Goal: Task Accomplishment & Management: Use online tool/utility

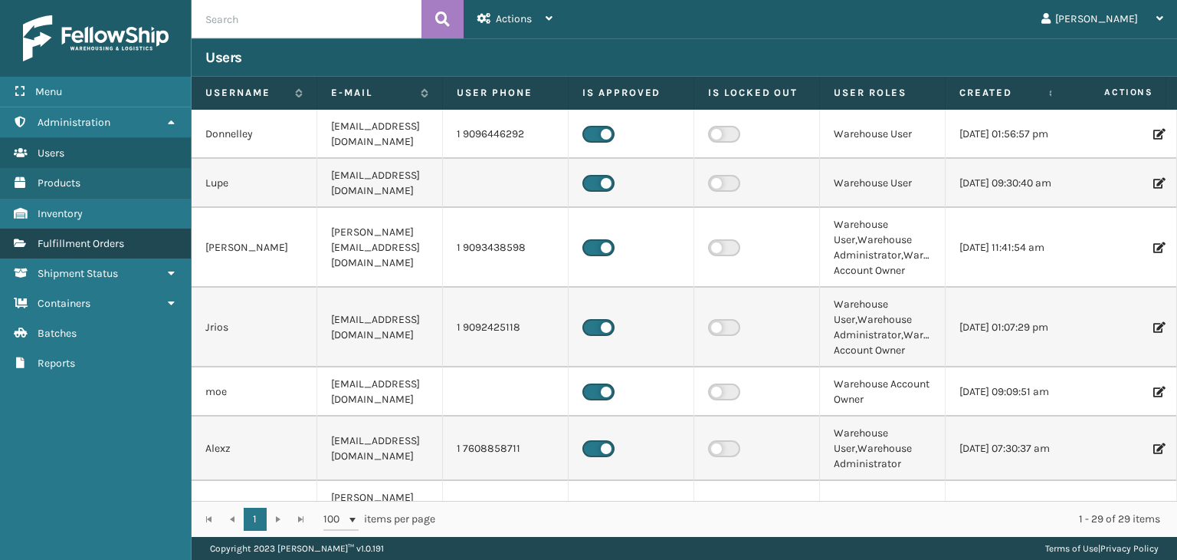
click at [123, 237] on span "Fulfillment Orders" at bounding box center [81, 243] width 87 height 13
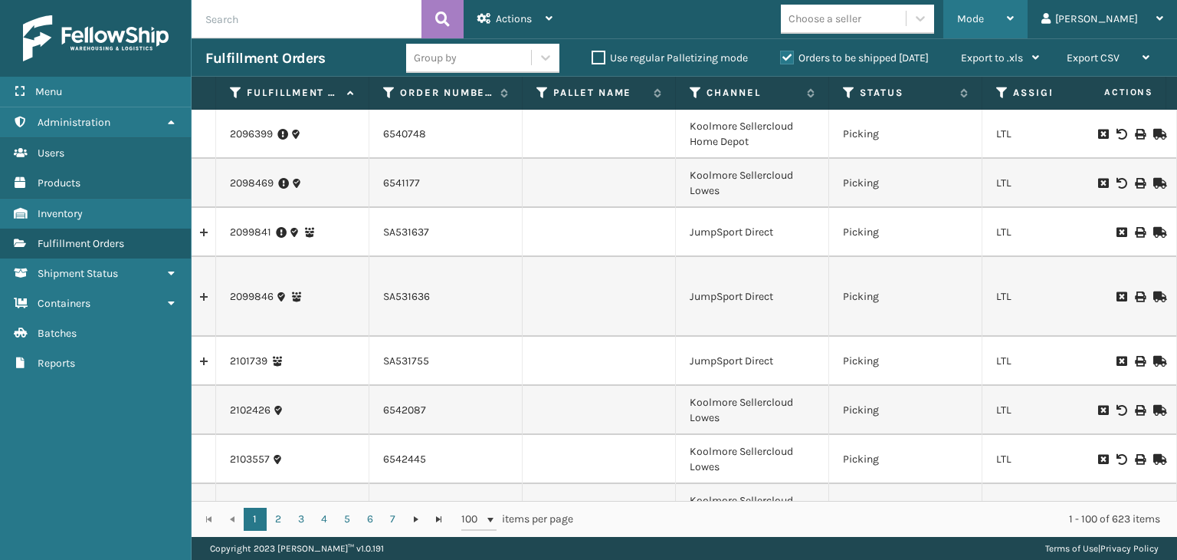
click at [984, 12] on span "Mode" at bounding box center [970, 18] width 27 height 13
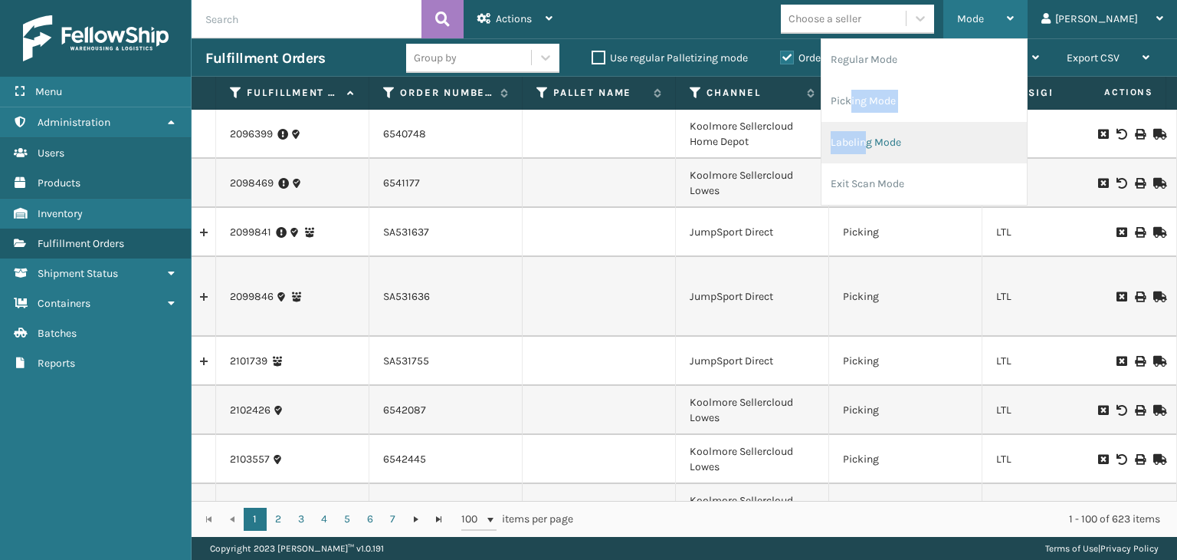
drag, startPoint x: 905, startPoint y: 103, endPoint x: 918, endPoint y: 145, distance: 43.4
click at [921, 151] on ul "Regular Mode Picking Mode Labeling Mode Exit Scan Mode" at bounding box center [924, 122] width 205 height 166
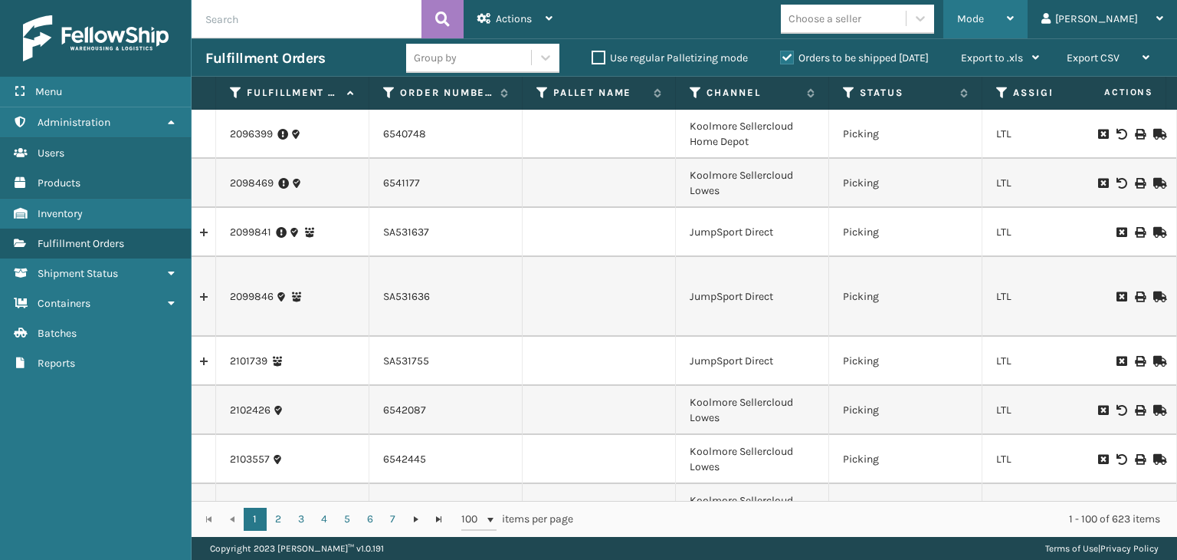
click at [918, 145] on td "Picking" at bounding box center [905, 134] width 153 height 49
click at [928, 25] on icon at bounding box center [920, 18] width 15 height 15
click at [1014, 11] on div "Mode" at bounding box center [985, 19] width 57 height 38
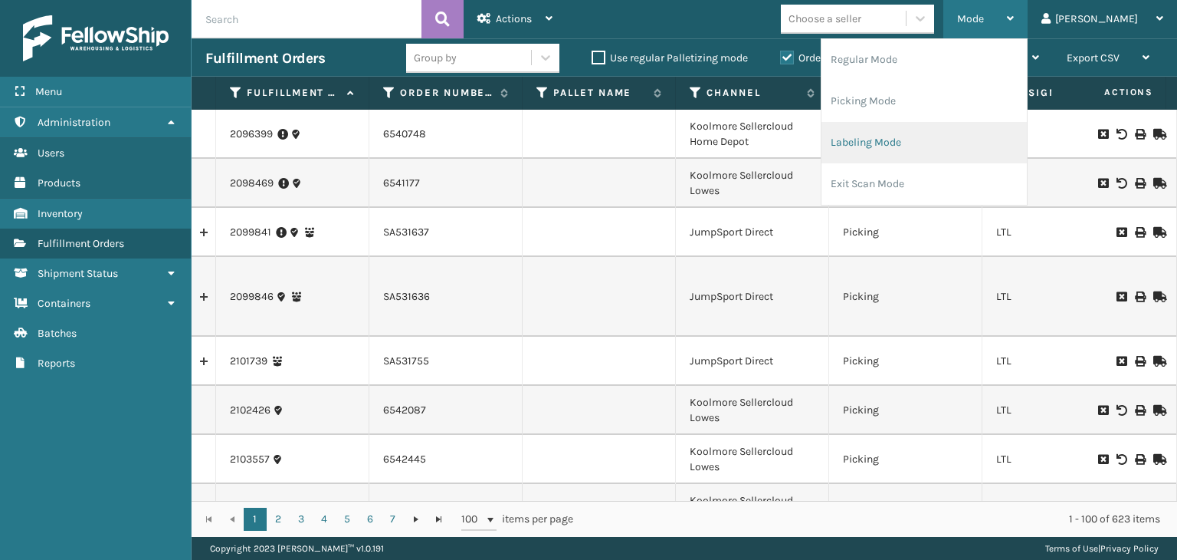
click at [986, 136] on li "Labeling Mode" at bounding box center [924, 142] width 205 height 41
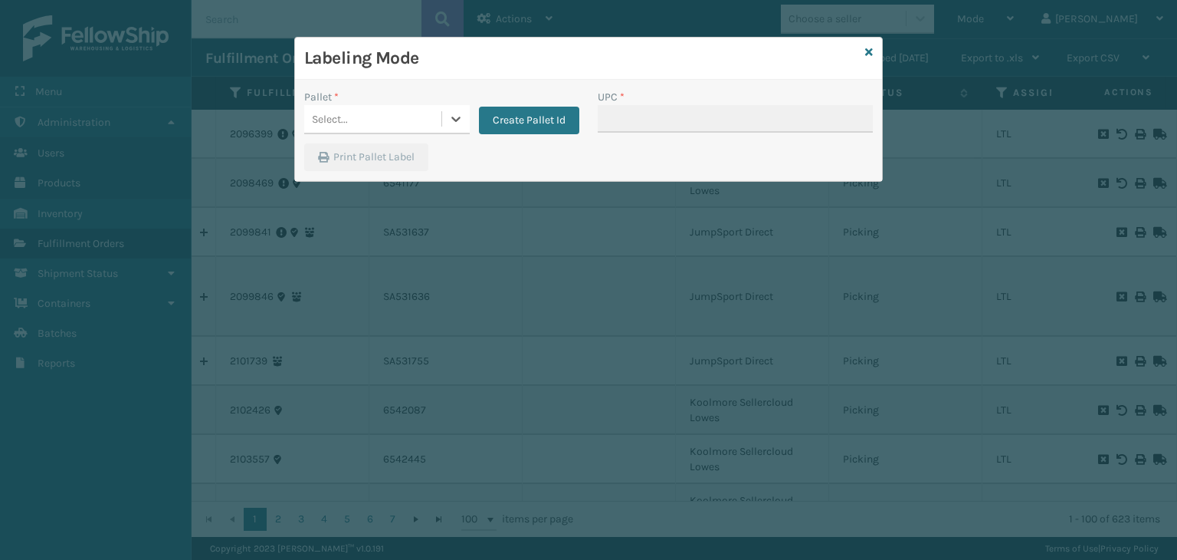
click at [412, 123] on div "Select..." at bounding box center [372, 119] width 137 height 25
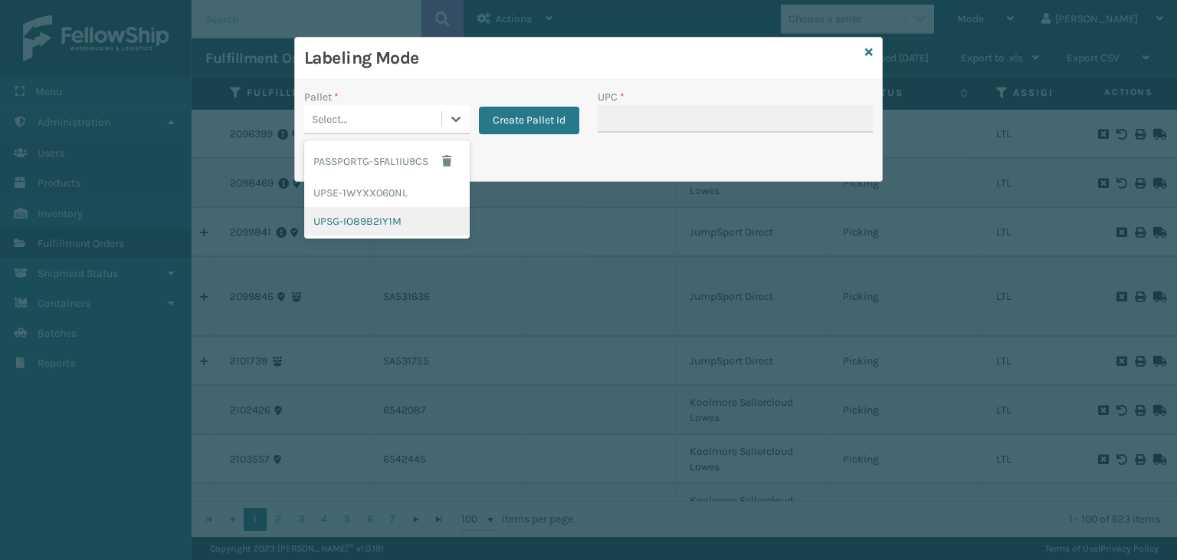
click at [389, 222] on div "UPSG-IO89B2IY1M" at bounding box center [387, 221] width 166 height 28
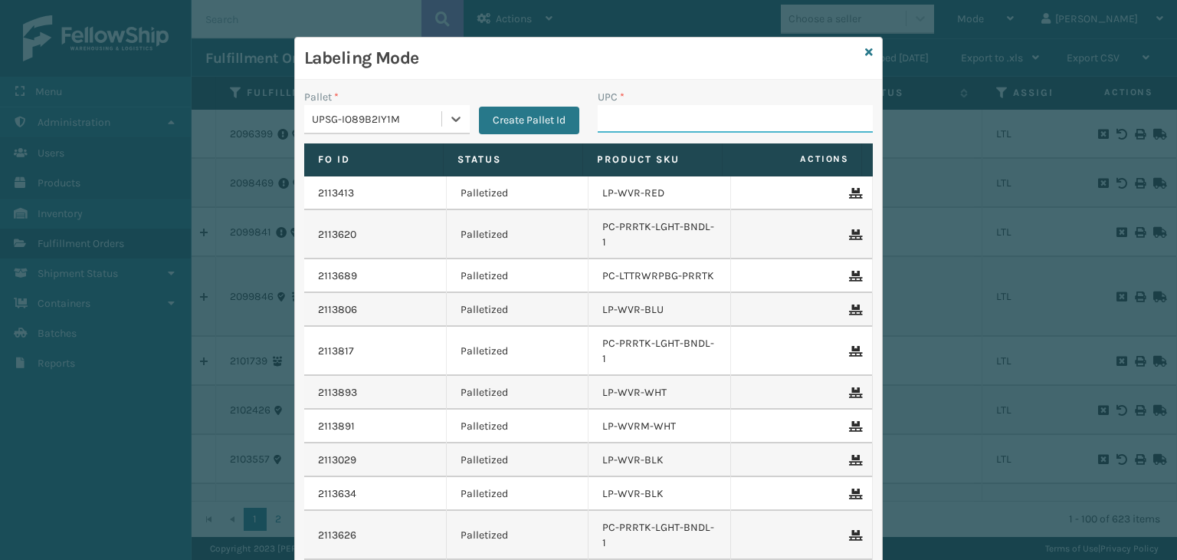
click at [616, 121] on input "UPC *" at bounding box center [735, 119] width 275 height 28
click at [647, 119] on input "UPC *" at bounding box center [735, 119] width 275 height 28
click at [657, 120] on input "UPC *" at bounding box center [735, 119] width 275 height 28
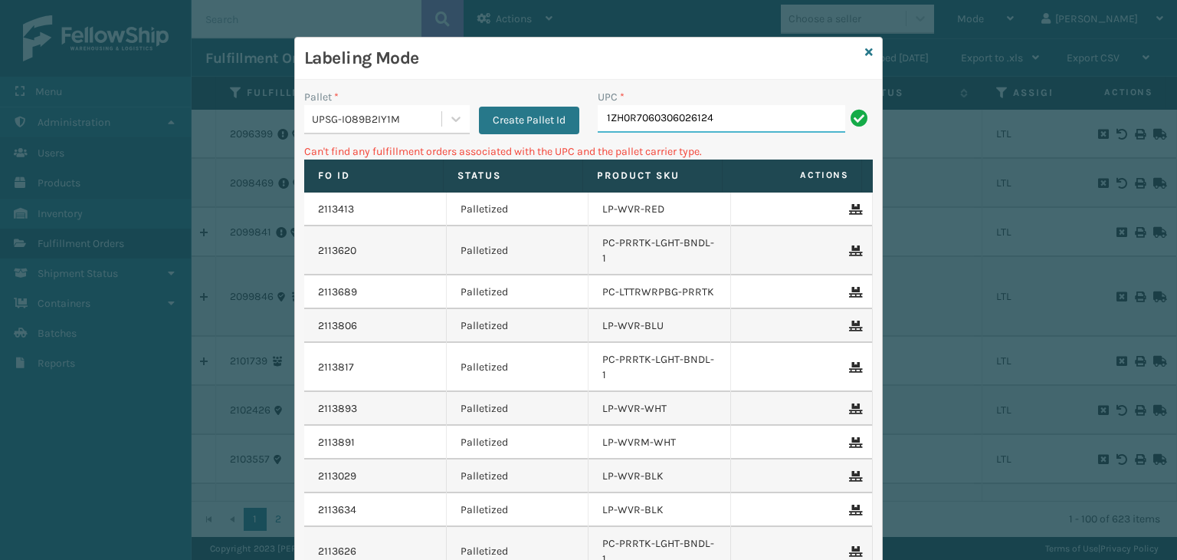
click at [691, 130] on input "1ZH0R7060306026124" at bounding box center [722, 119] width 248 height 28
click at [689, 133] on div "UPC * 1ZH0R7060306026124" at bounding box center [736, 116] width 294 height 54
click at [688, 137] on div "UPC * 1ZH0R7060306026124" at bounding box center [736, 116] width 294 height 54
click at [684, 125] on input "1ZH0R7060306026124" at bounding box center [722, 119] width 248 height 28
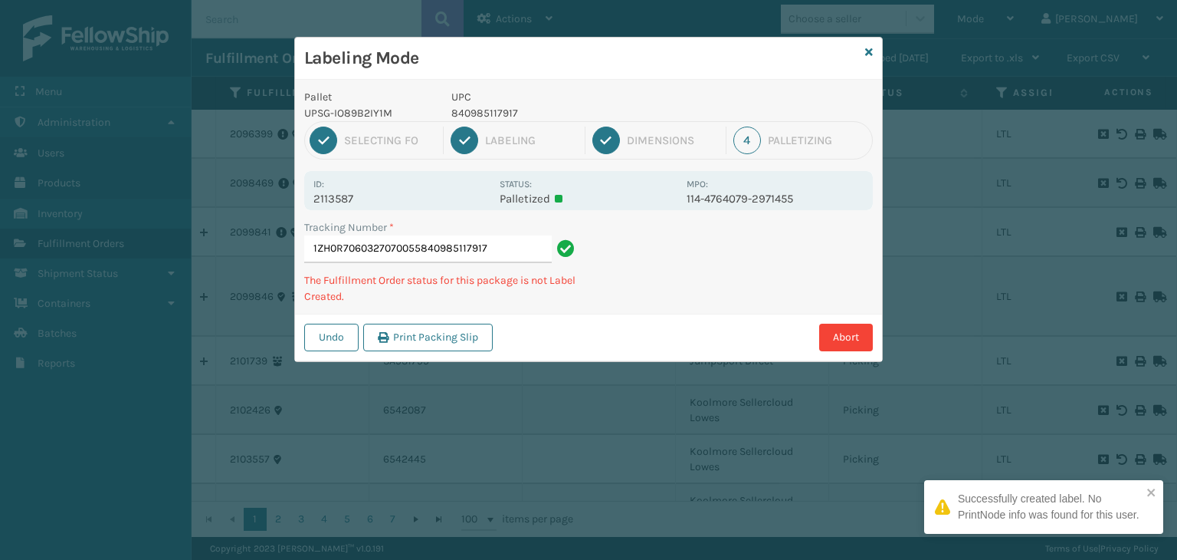
type input "1ZH0R7060327070055840985117917"
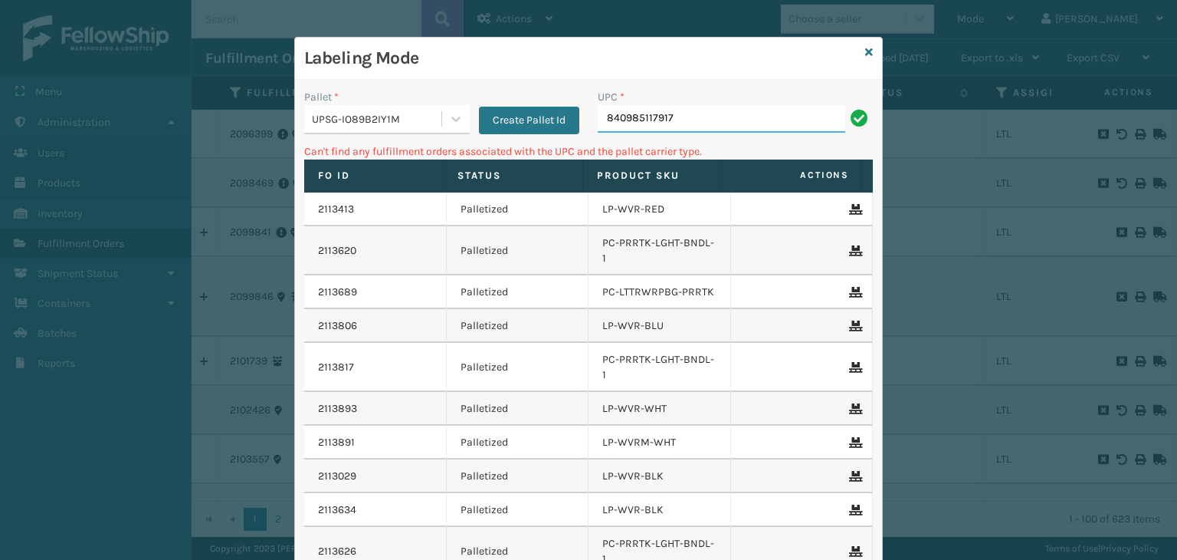
drag, startPoint x: 691, startPoint y: 126, endPoint x: 311, endPoint y: 97, distance: 381.3
click at [312, 97] on div "Pallet * UPSG-IO89B2IY1M Create Pallet Id UPC * 840985117917" at bounding box center [588, 116] width 587 height 54
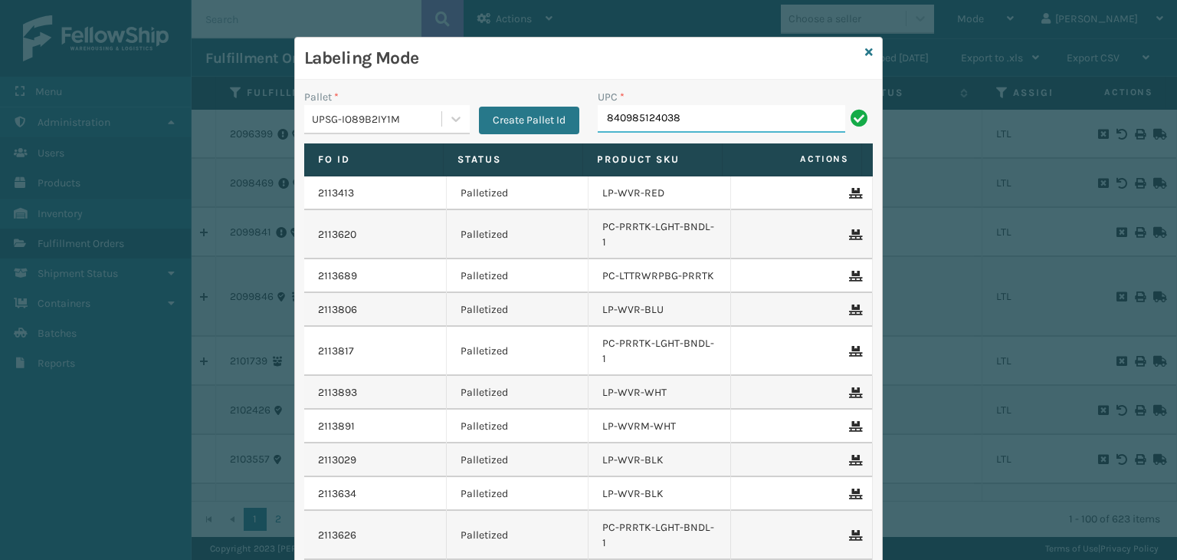
type input "840985124038"
click at [687, 107] on input "UPC *" at bounding box center [735, 119] width 275 height 28
click at [500, 121] on button "Create Pallet Id" at bounding box center [529, 121] width 100 height 28
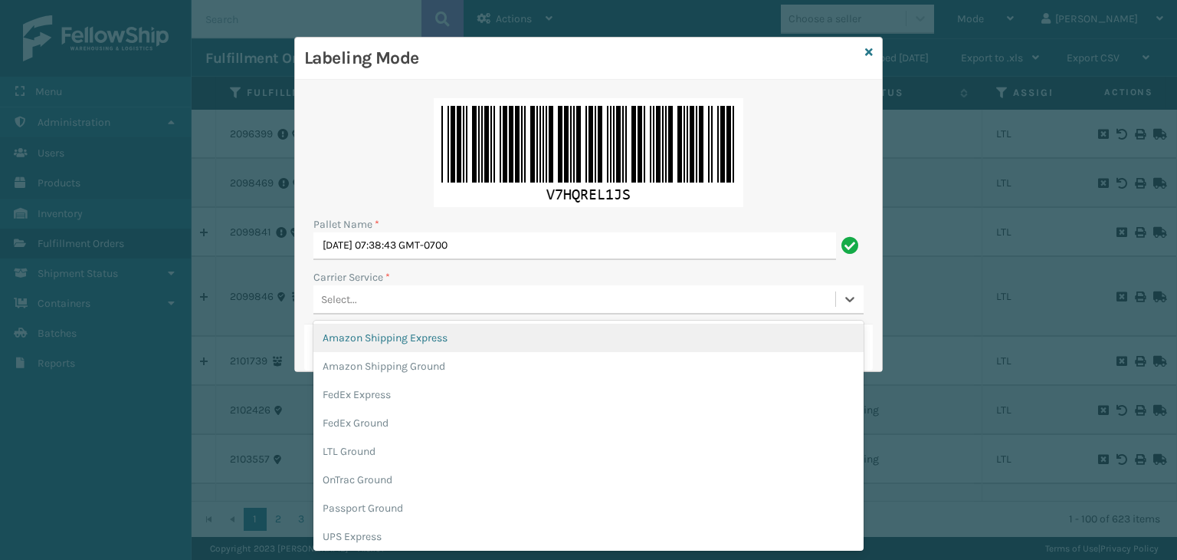
drag, startPoint x: 400, startPoint y: 289, endPoint x: 396, endPoint y: 277, distance: 12.1
click at [400, 288] on div "Select..." at bounding box center [575, 299] width 522 height 25
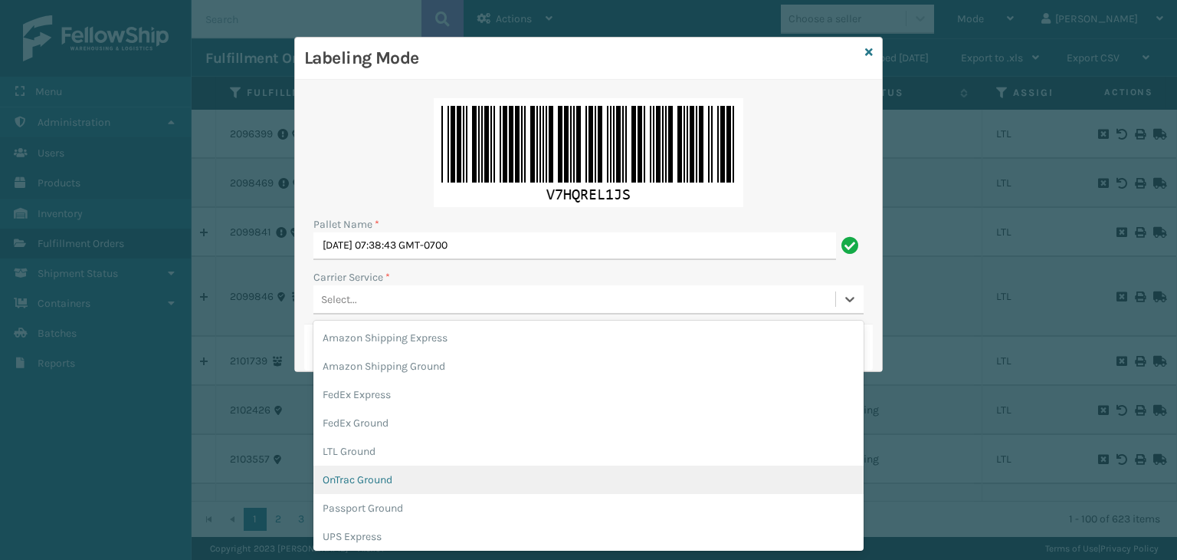
scroll to position [88, 0]
click at [373, 484] on div "UPS Ground" at bounding box center [589, 476] width 550 height 28
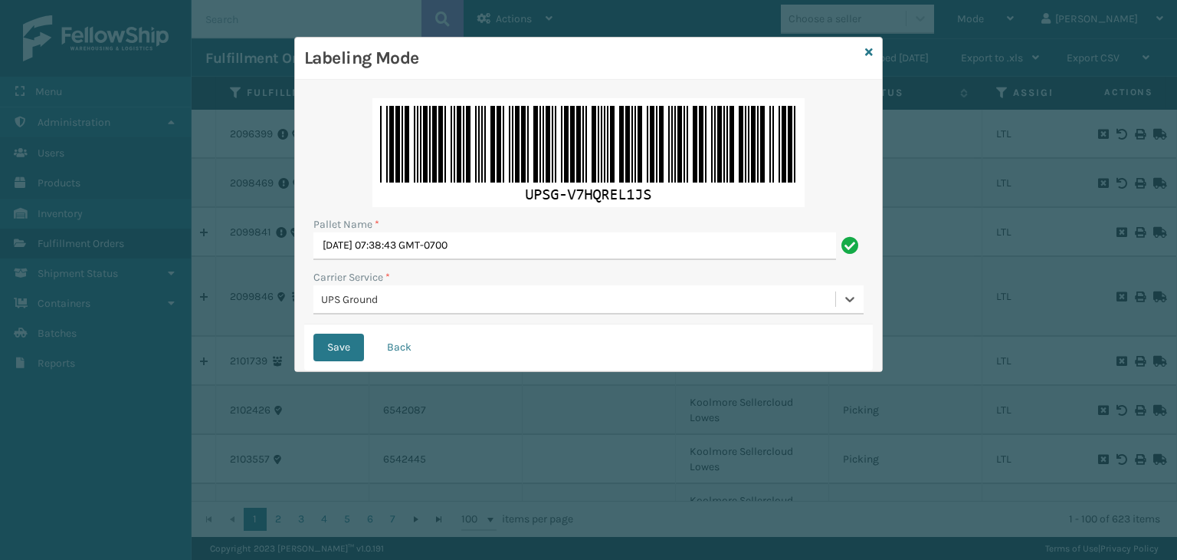
click at [498, 312] on div "UPS Ground" at bounding box center [589, 299] width 550 height 29
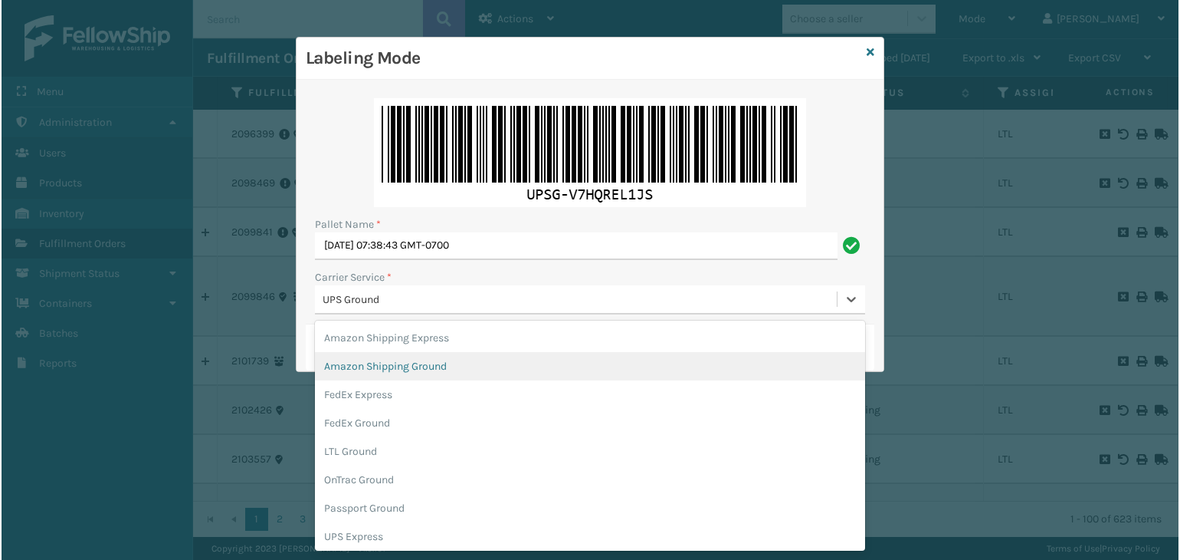
scroll to position [38, 0]
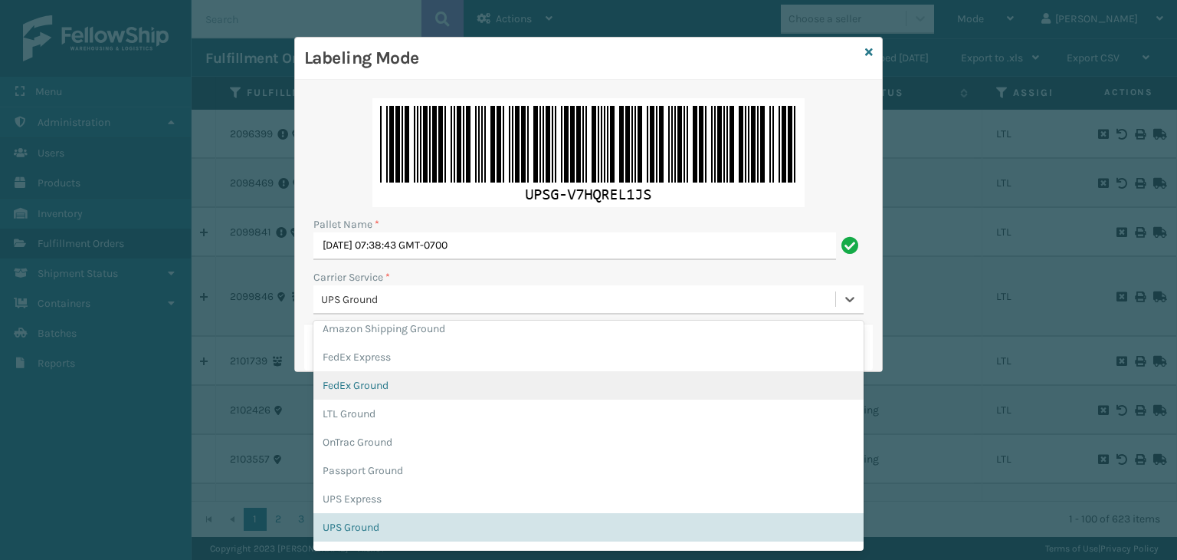
drag, startPoint x: 399, startPoint y: 393, endPoint x: 412, endPoint y: 332, distance: 62.7
click at [402, 393] on div "FedEx Ground" at bounding box center [589, 385] width 550 height 28
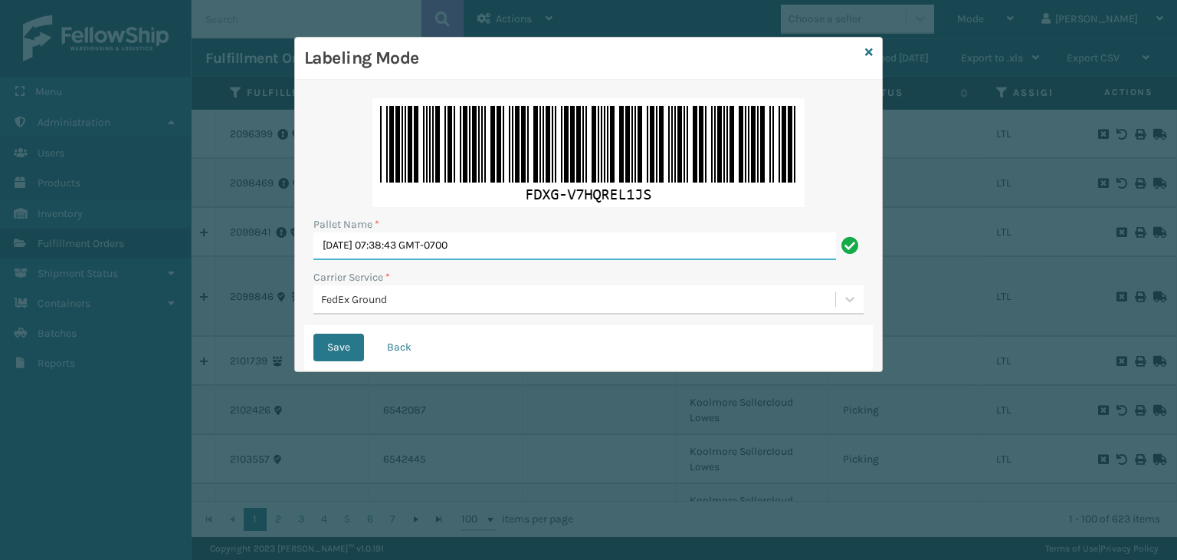
drag, startPoint x: 543, startPoint y: 253, endPoint x: 150, endPoint y: 277, distance: 393.2
click at [150, 277] on div "Labeling Mode Pallet Name * [DATE] 07:38:43 GMT-0700 Carrier Service * FedEx Gr…" at bounding box center [588, 280] width 1177 height 560
paste input "EDZ55827"
type input "FEDZ558270"
click at [337, 343] on button "Save" at bounding box center [339, 347] width 51 height 28
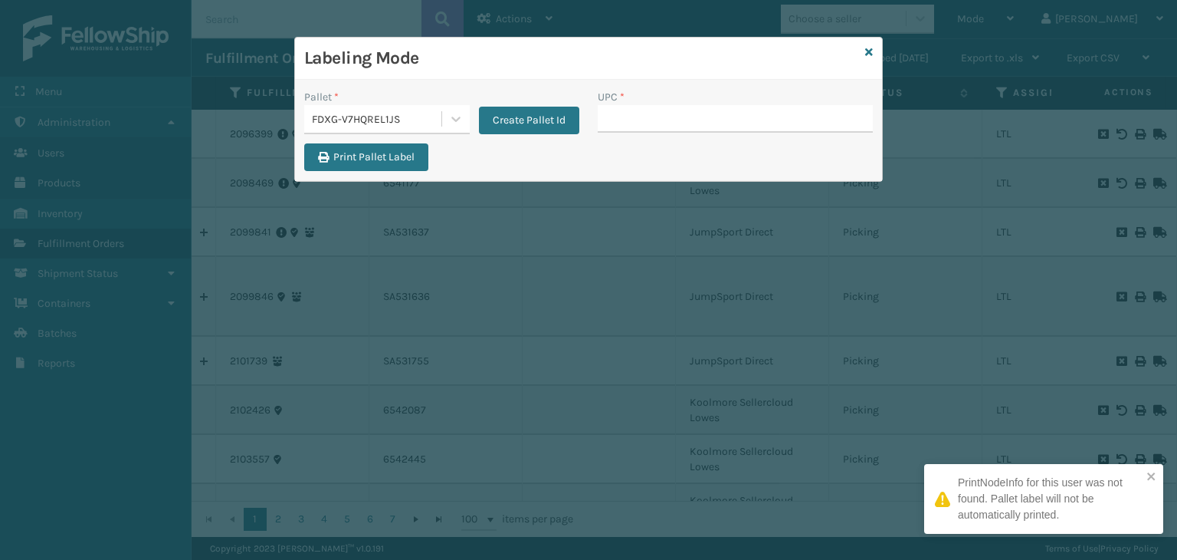
click at [647, 123] on input "UPC *" at bounding box center [735, 119] width 275 height 28
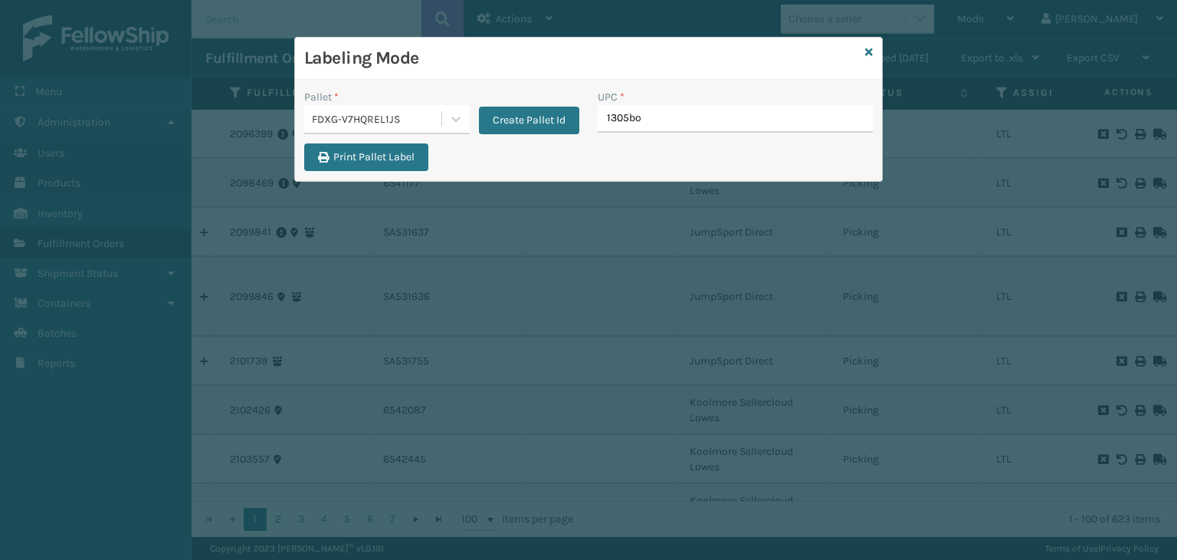
type input "1305box"
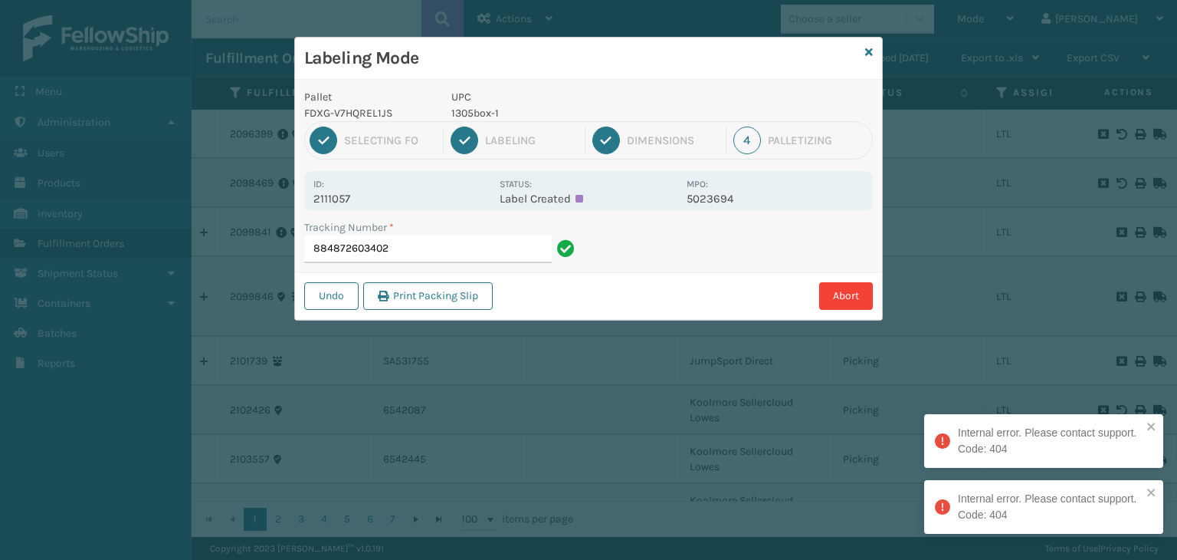
type input "884872603402"
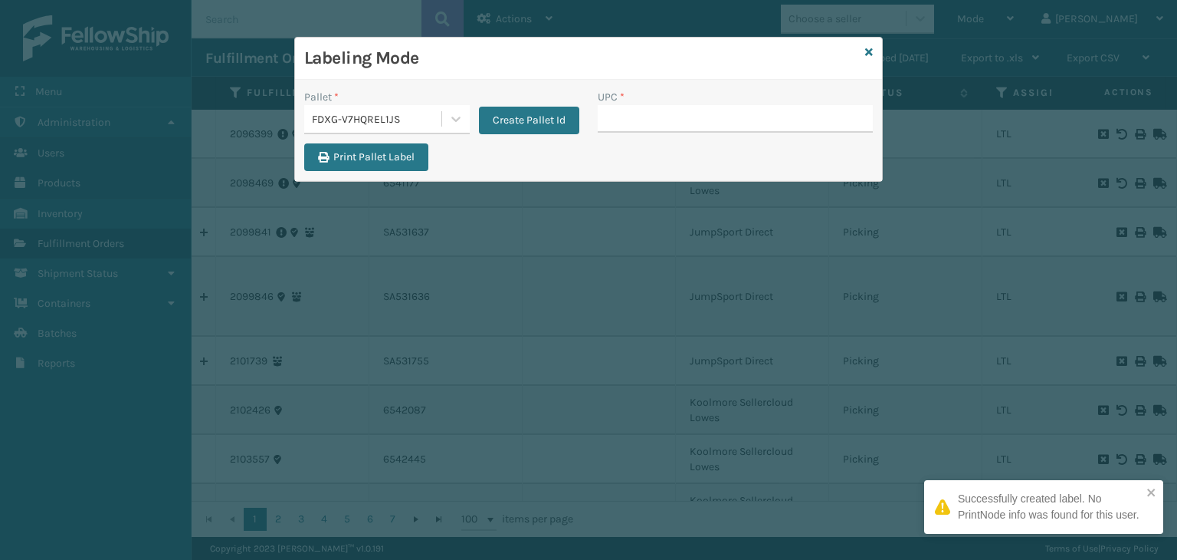
click at [662, 133] on div "UPC *" at bounding box center [736, 116] width 294 height 54
click at [659, 123] on input "UPC *" at bounding box center [735, 119] width 275 height 28
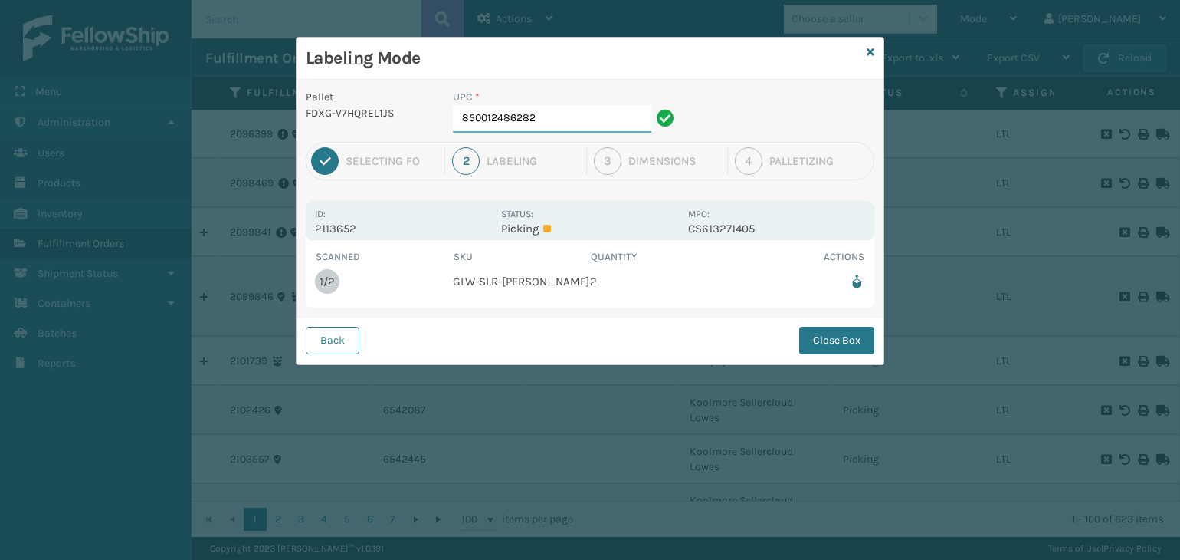
click at [567, 120] on input "850012486282" at bounding box center [552, 119] width 199 height 28
click at [836, 350] on button "Close Box" at bounding box center [836, 341] width 75 height 28
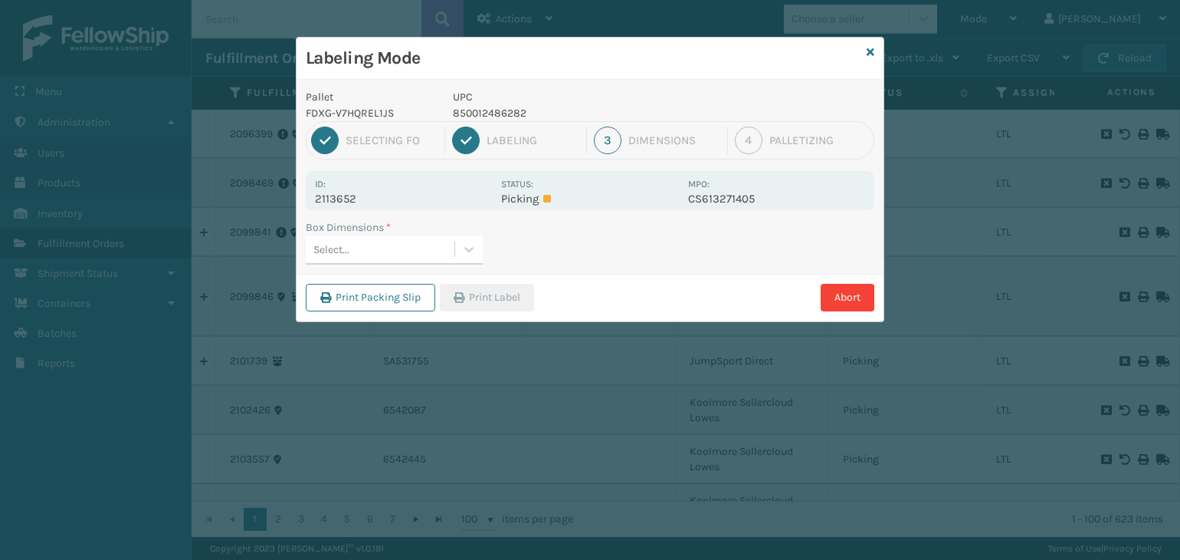
click at [425, 233] on div "Box Dimensions *" at bounding box center [394, 227] width 177 height 16
click at [422, 255] on div "Select..." at bounding box center [380, 249] width 149 height 25
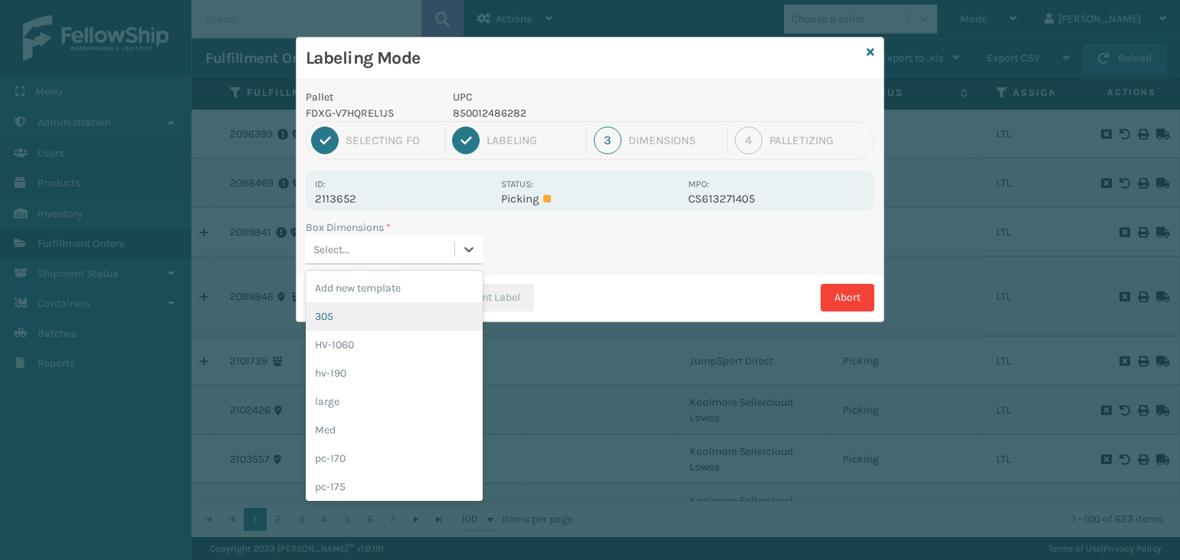
click at [414, 323] on div "305" at bounding box center [394, 316] width 177 height 28
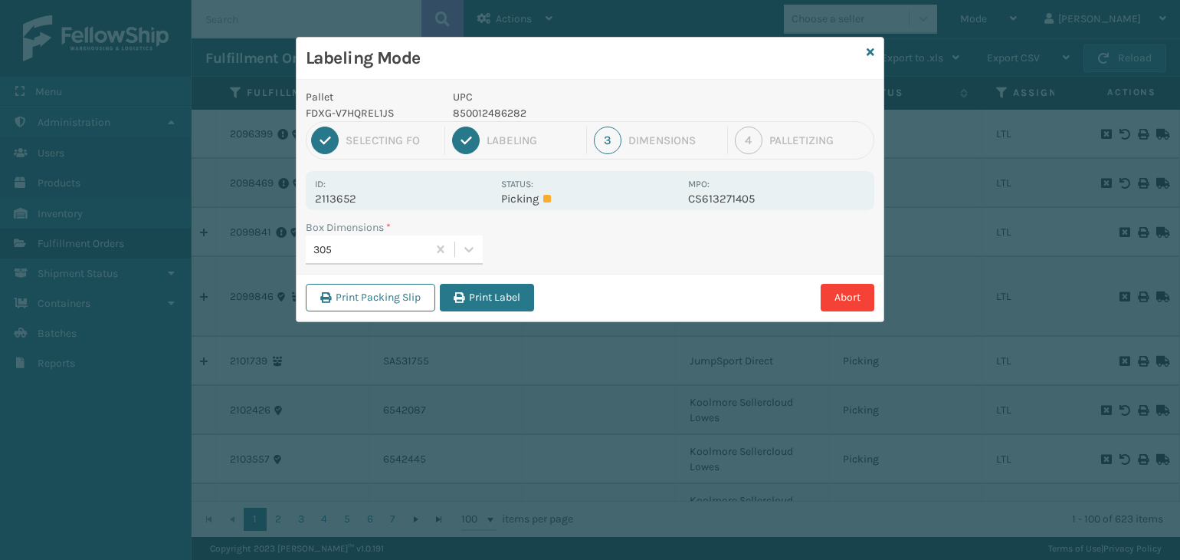
click at [469, 289] on button "Print Label" at bounding box center [487, 298] width 94 height 28
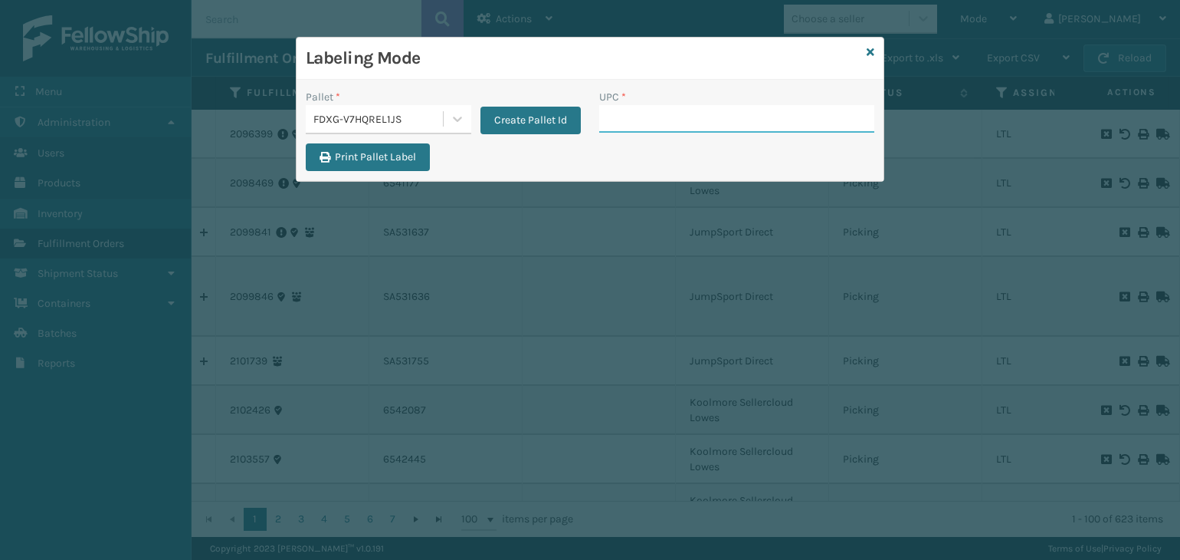
click at [694, 120] on input "UPC *" at bounding box center [736, 119] width 275 height 28
click at [640, 115] on input "UPC *" at bounding box center [736, 119] width 275 height 28
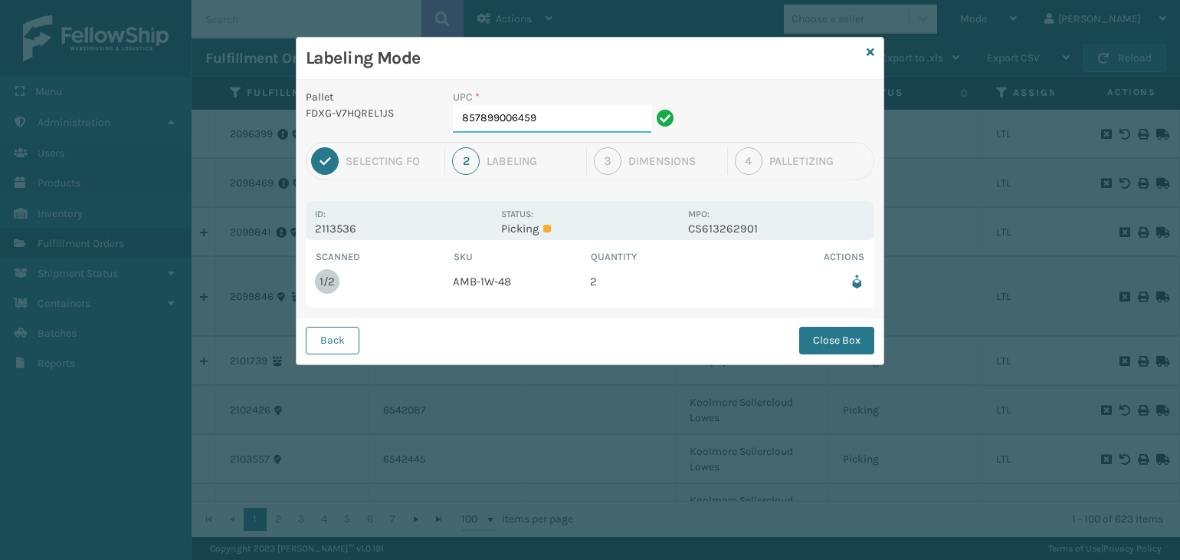
click at [575, 126] on input "857899006459" at bounding box center [552, 119] width 199 height 28
click at [810, 329] on button "Close Box" at bounding box center [836, 341] width 75 height 28
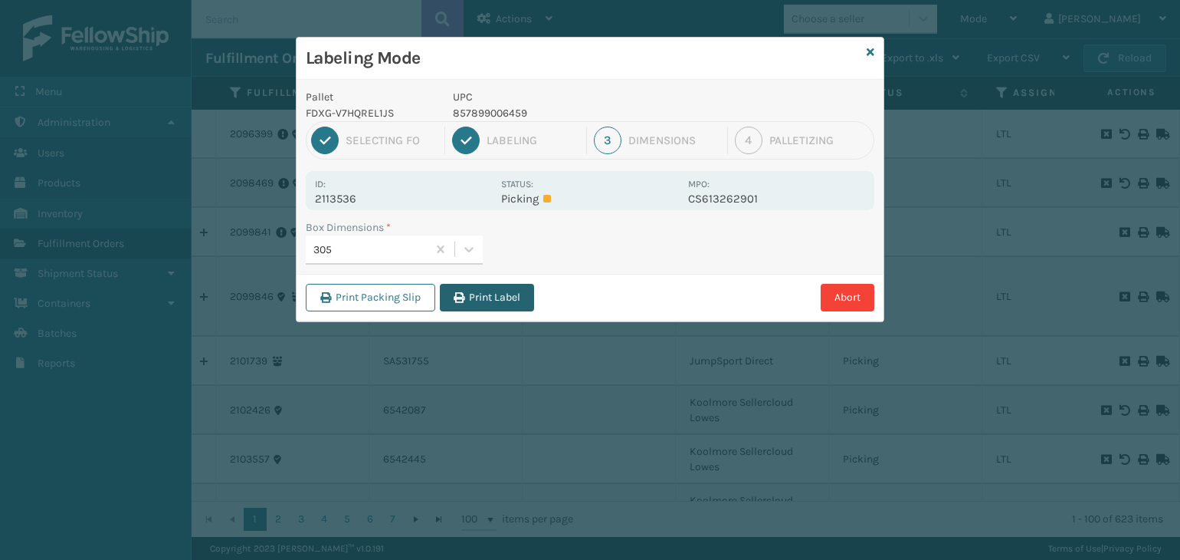
click at [527, 295] on button "Print Label" at bounding box center [487, 298] width 94 height 28
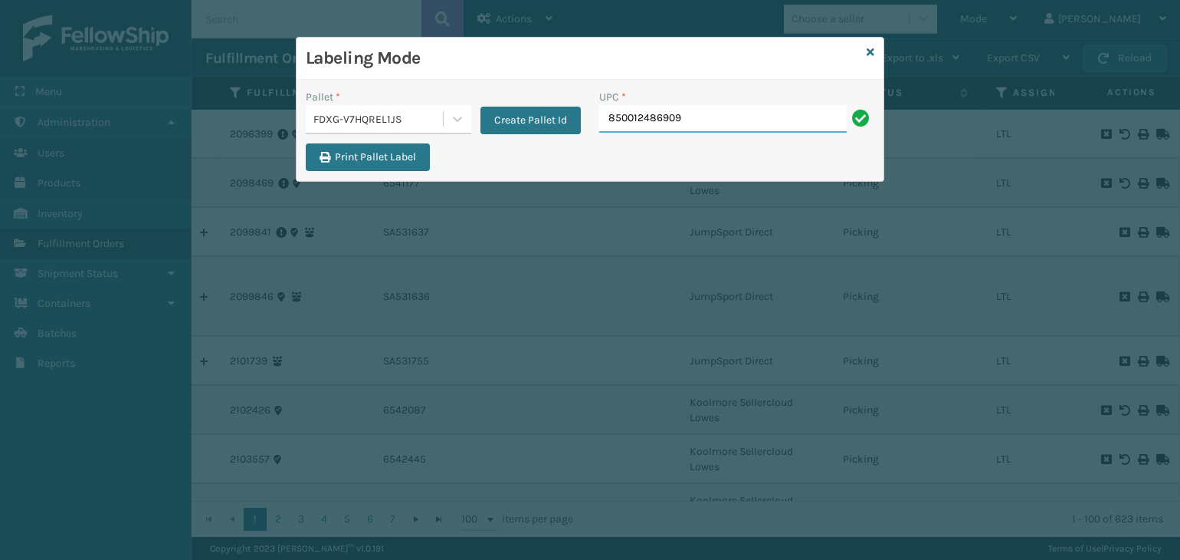
type input "850012486909"
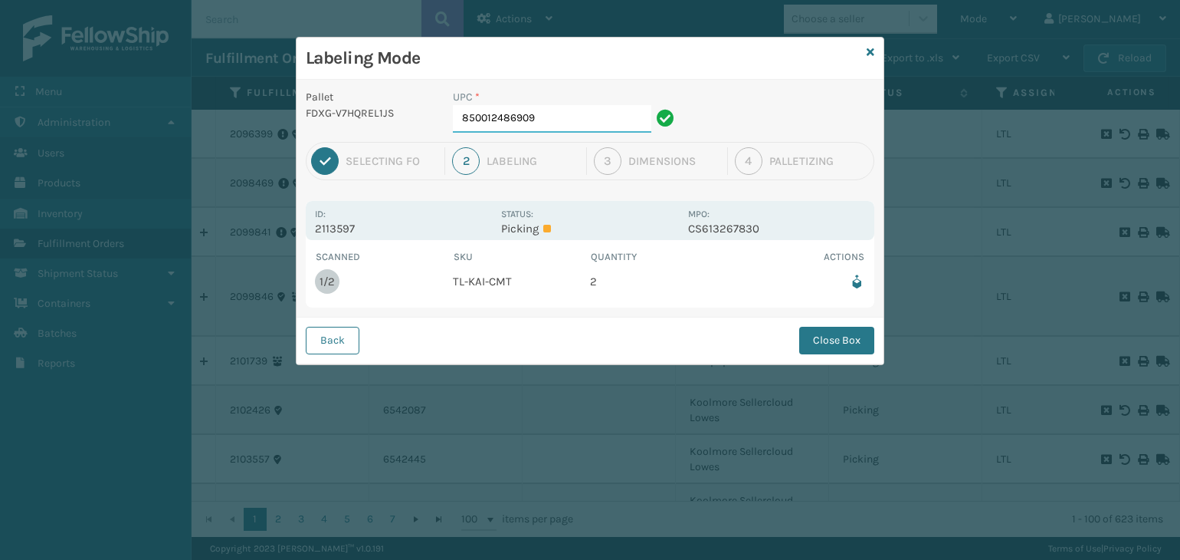
click at [584, 129] on input "850012486909" at bounding box center [552, 119] width 199 height 28
click at [852, 352] on button "Close Box" at bounding box center [836, 341] width 75 height 28
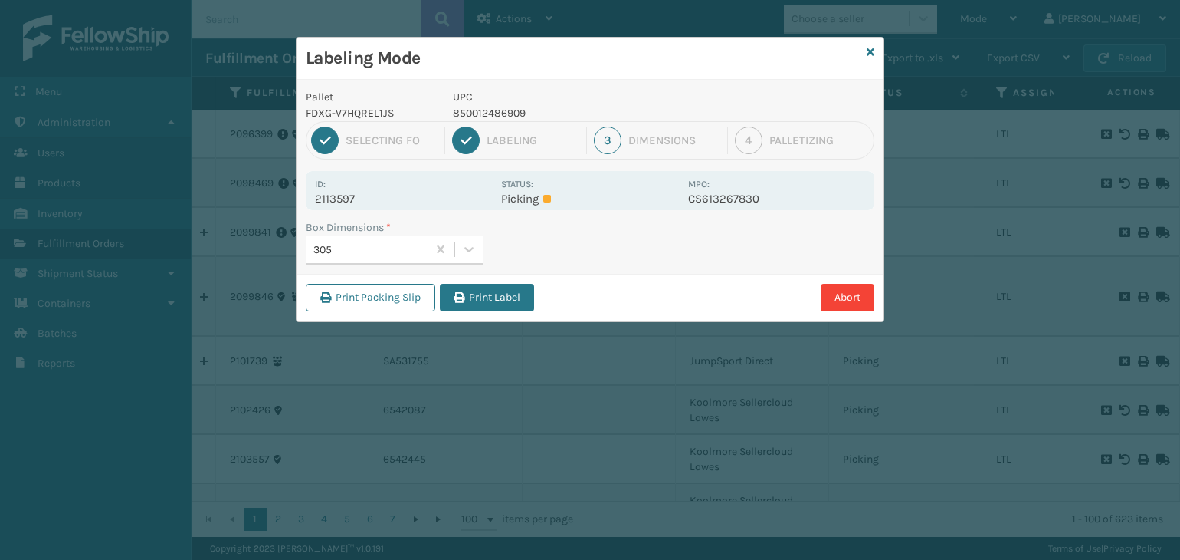
click at [500, 294] on button "Print Label" at bounding box center [487, 298] width 94 height 28
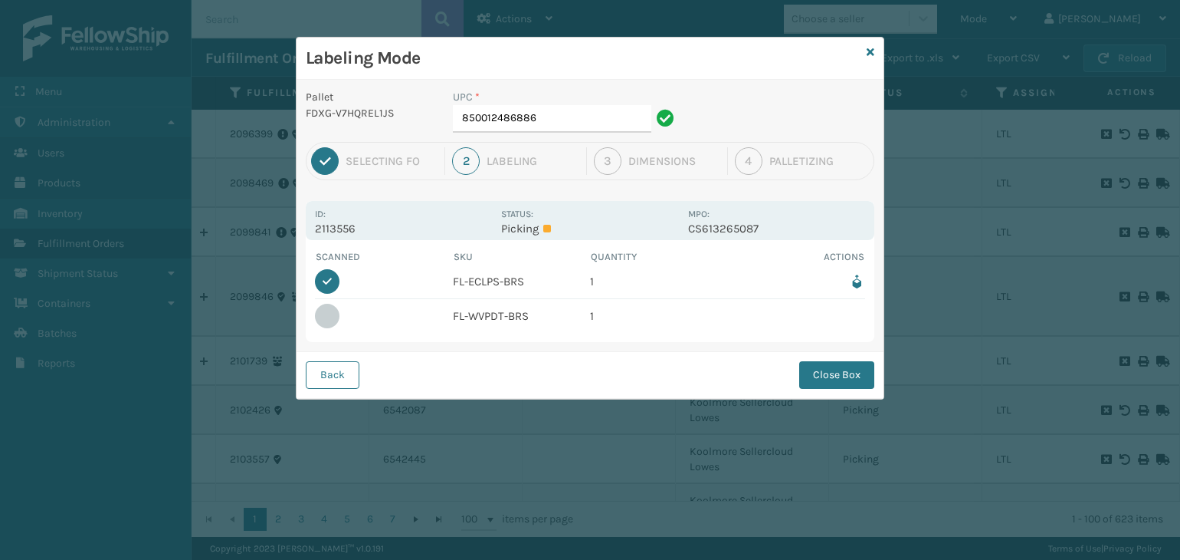
drag, startPoint x: 849, startPoint y: 370, endPoint x: 872, endPoint y: 378, distance: 25.0
click at [855, 378] on button "Close Box" at bounding box center [836, 375] width 75 height 28
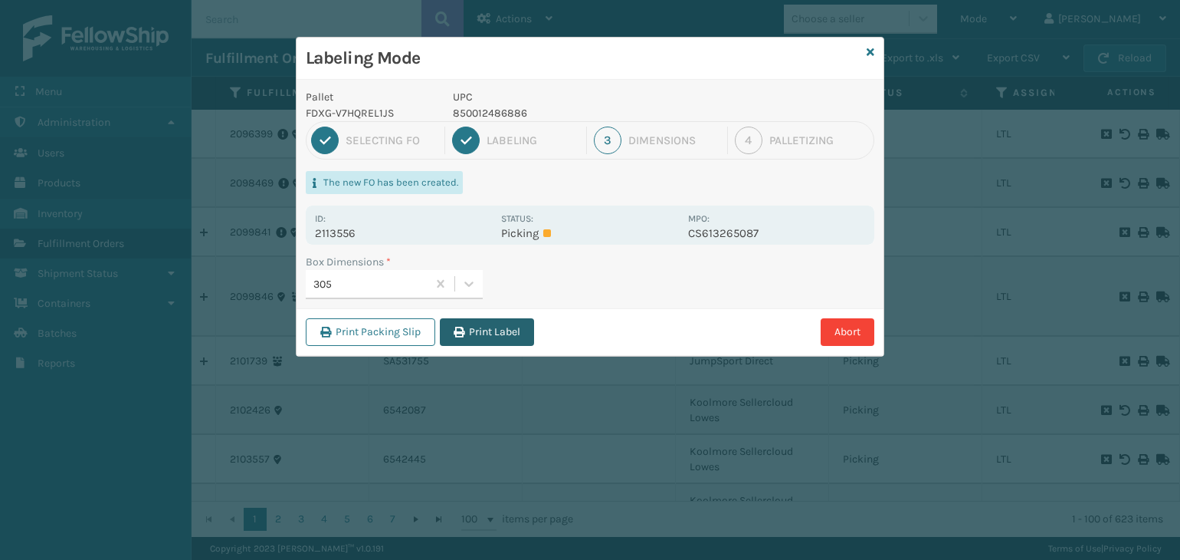
click at [507, 330] on button "Print Label" at bounding box center [487, 332] width 94 height 28
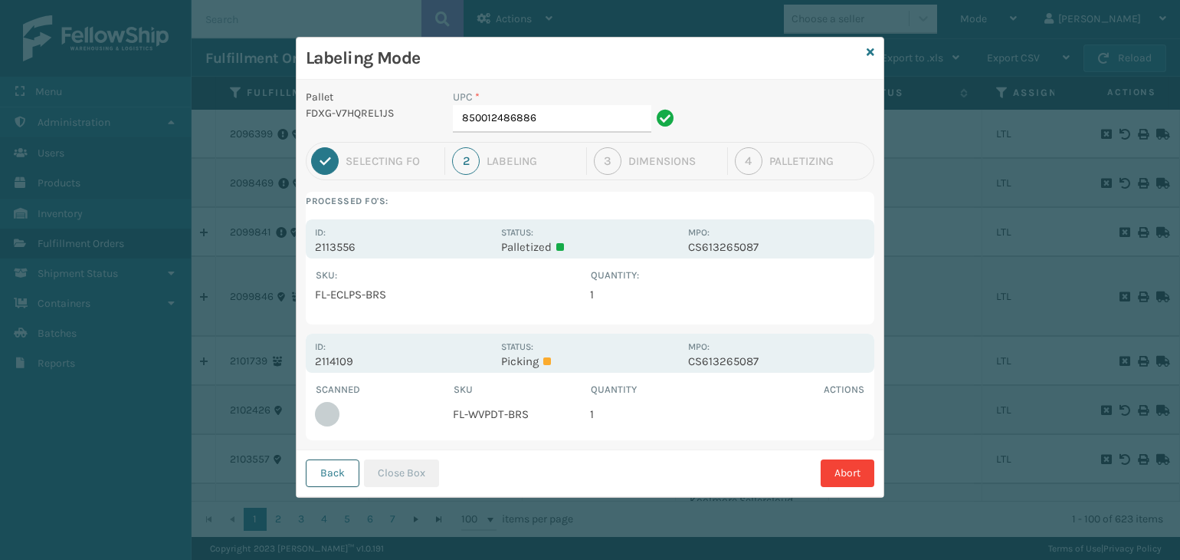
click at [350, 479] on button "Back" at bounding box center [333, 473] width 54 height 28
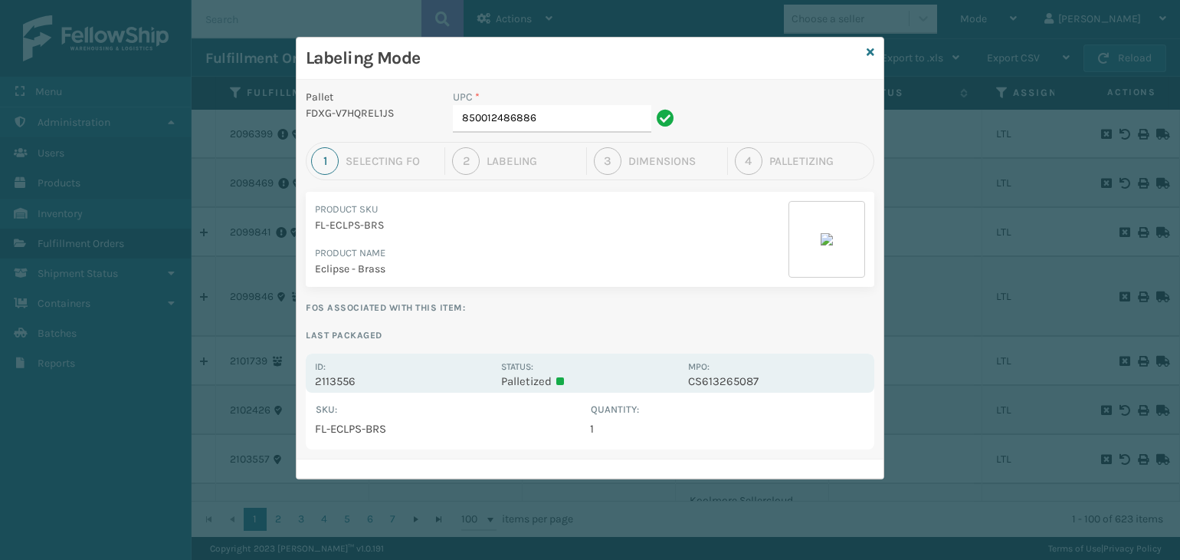
click at [865, 57] on div "Labeling Mode" at bounding box center [590, 59] width 587 height 42
click at [870, 52] on icon at bounding box center [871, 52] width 8 height 11
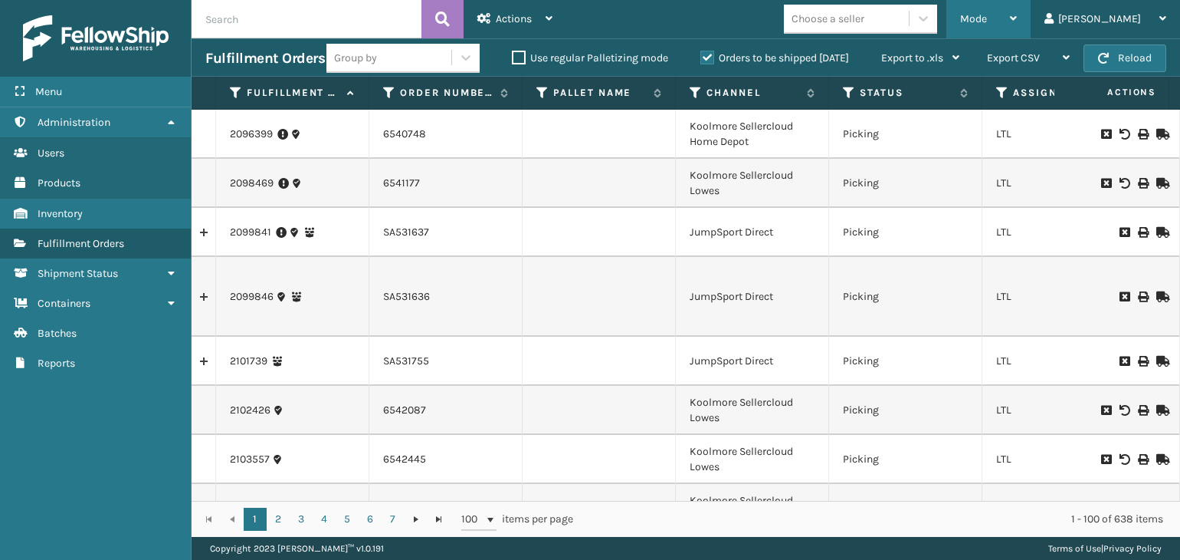
click at [1017, 30] on div "Mode" at bounding box center [988, 19] width 57 height 38
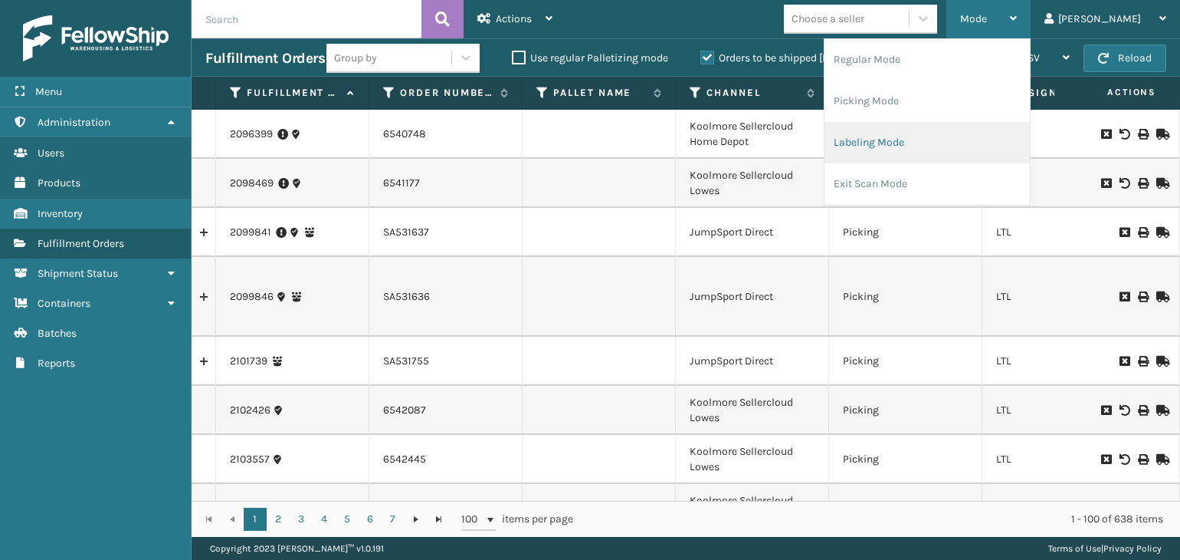
click at [969, 151] on li "Labeling Mode" at bounding box center [927, 142] width 205 height 41
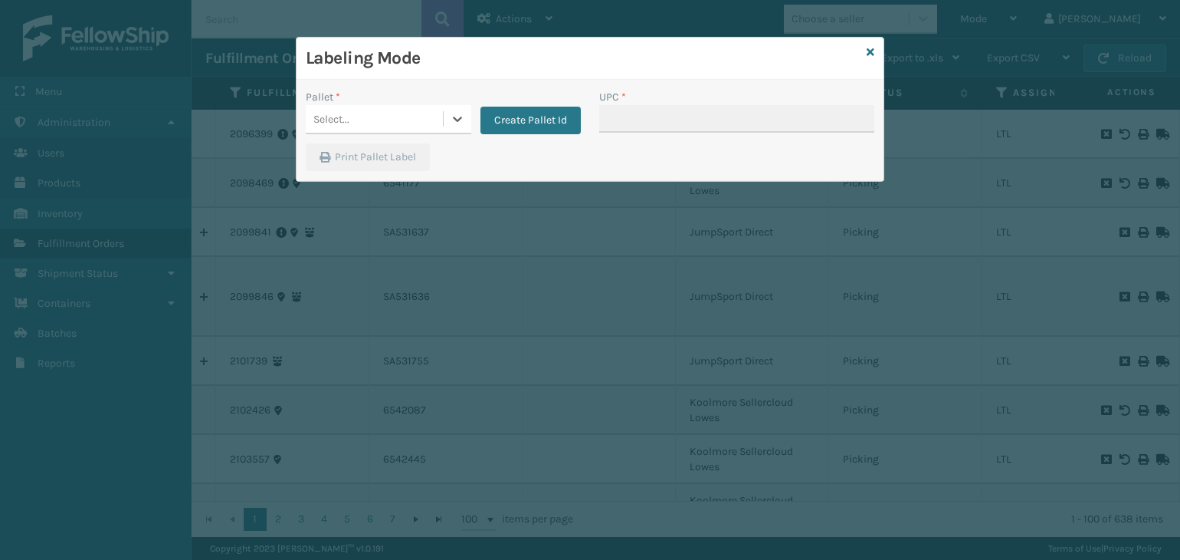
click at [429, 127] on div "Select..." at bounding box center [374, 119] width 137 height 25
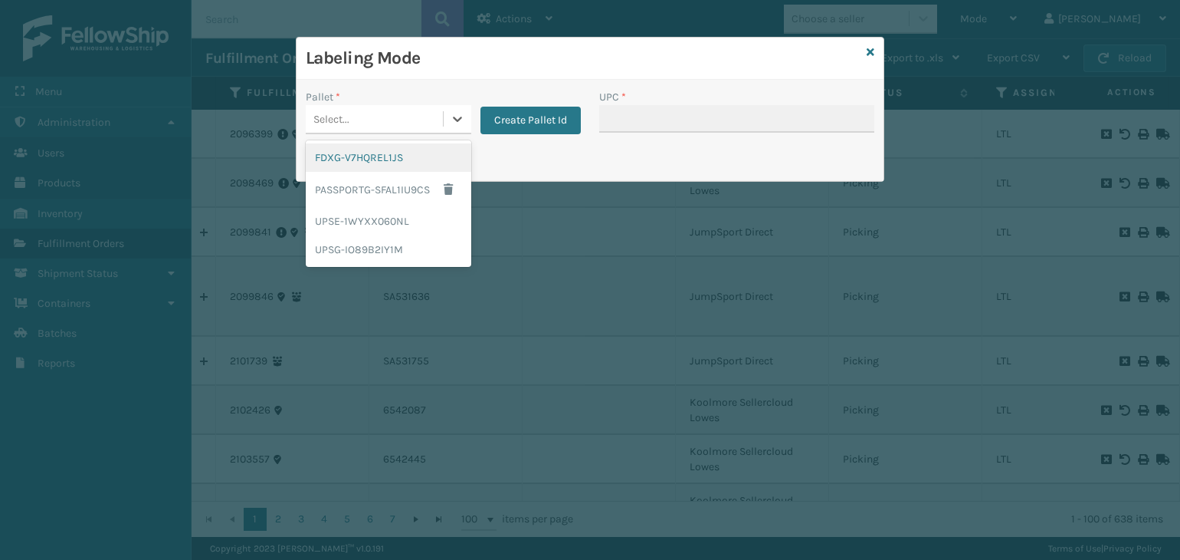
drag, startPoint x: 357, startPoint y: 166, endPoint x: 471, endPoint y: 136, distance: 117.5
click at [360, 166] on div "FDXG-V7HQREL1JS" at bounding box center [389, 157] width 166 height 28
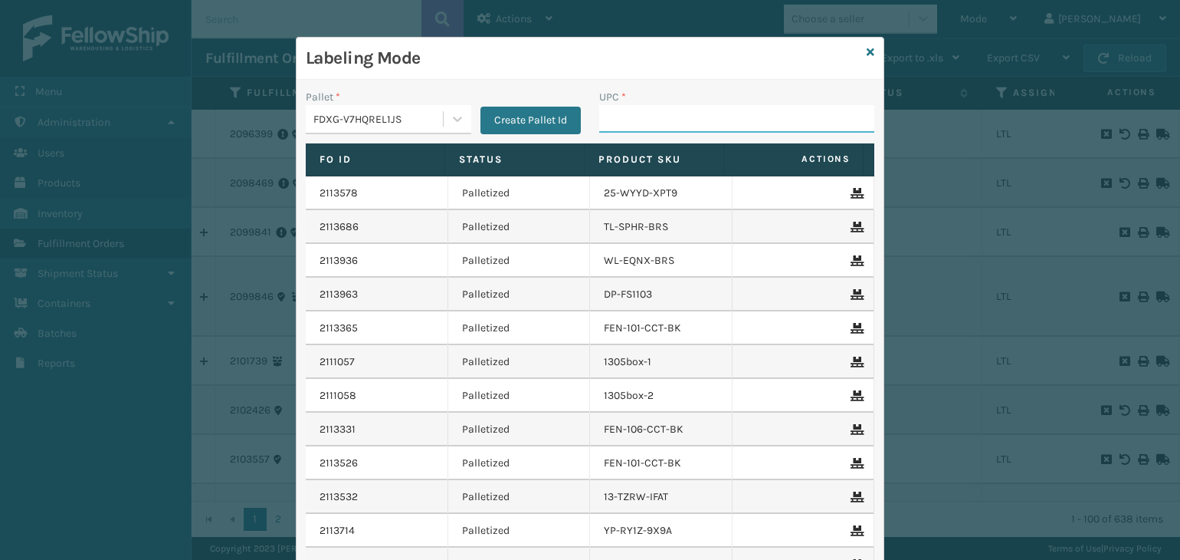
click at [643, 122] on input "UPC *" at bounding box center [736, 119] width 275 height 28
type input "FL-OLVA-CRM"
type input "853913008119"
click at [638, 117] on input "858100007555" at bounding box center [723, 119] width 248 height 28
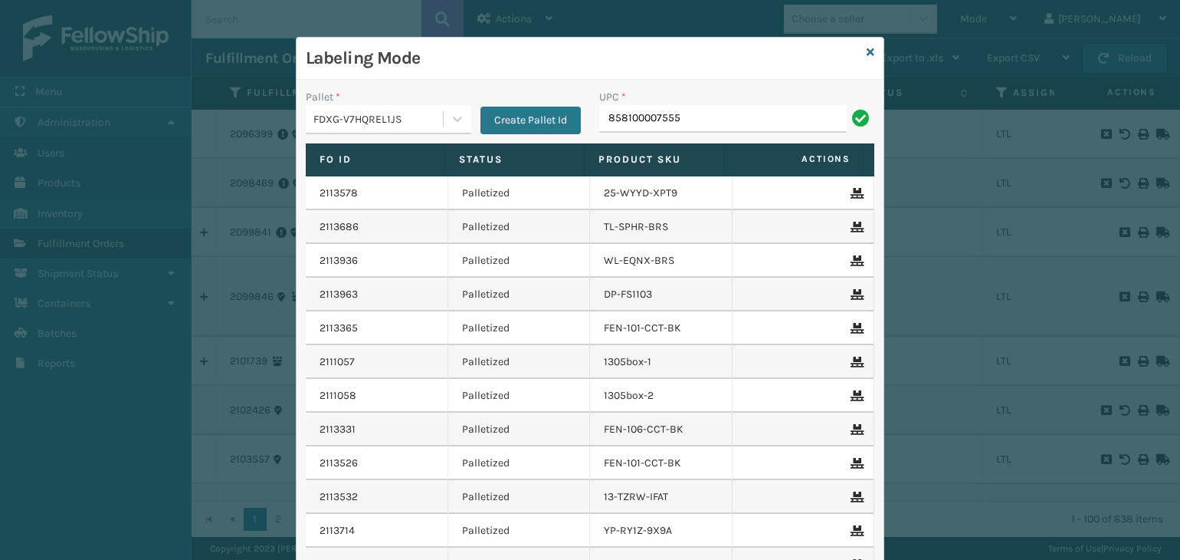
click at [638, 117] on input "858100007555" at bounding box center [723, 119] width 248 height 28
type input "858100007555"
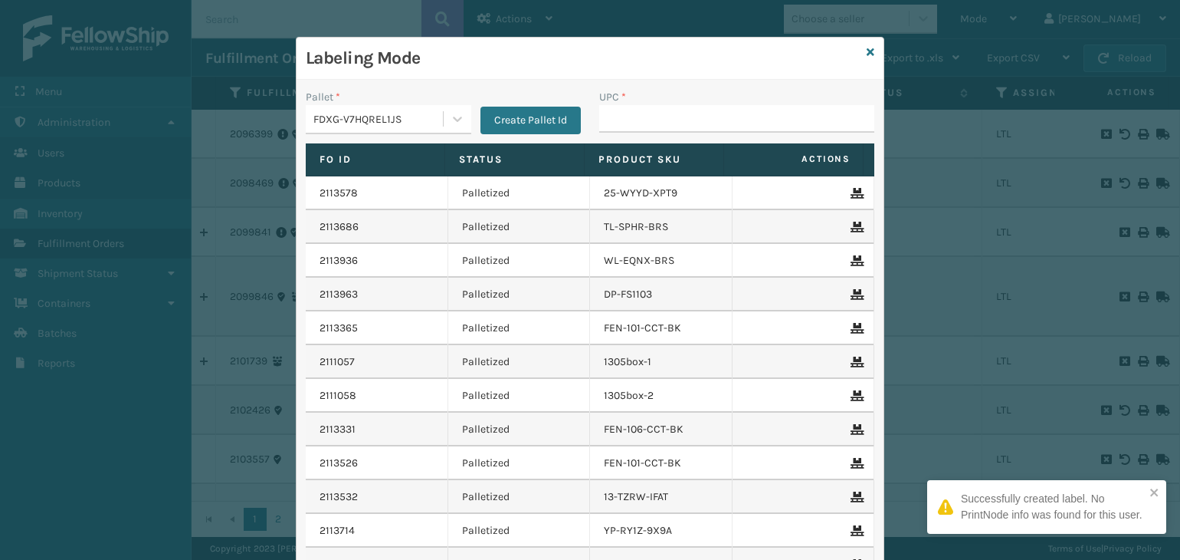
type input "858100007555"
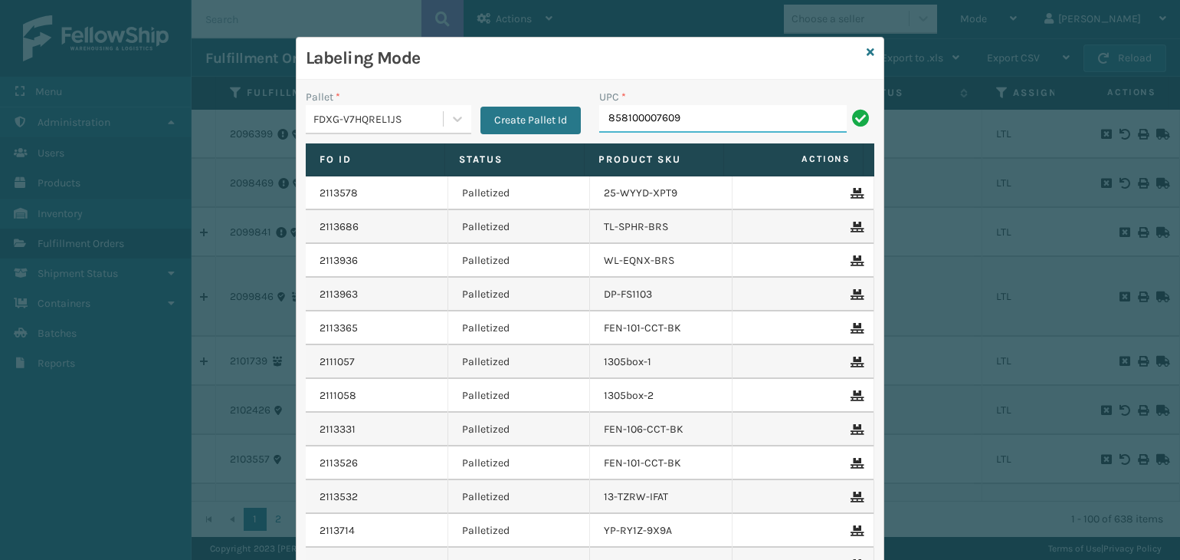
type input "858100007609"
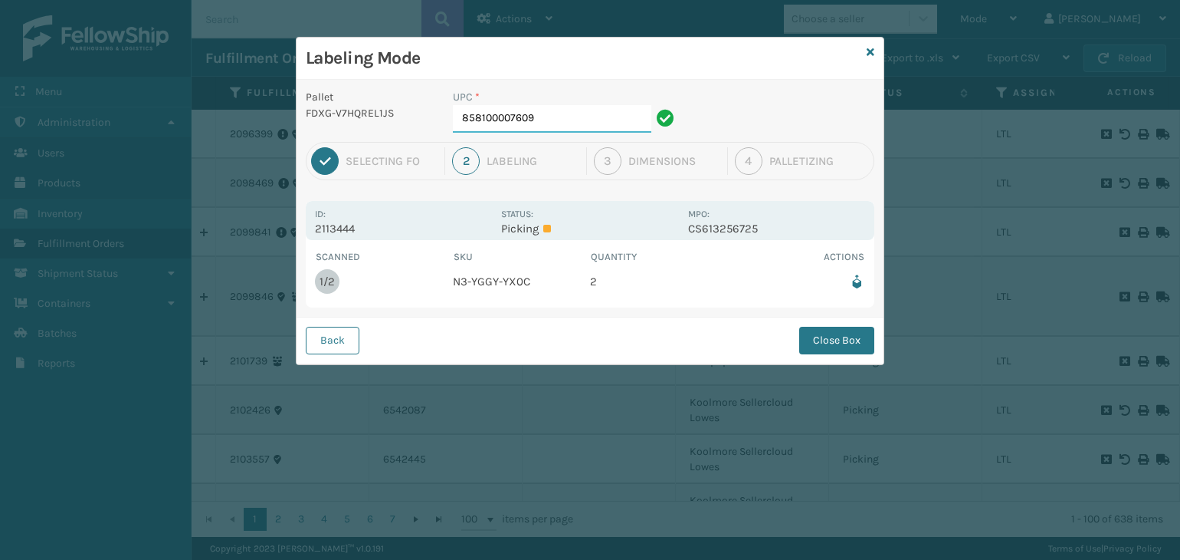
click at [556, 118] on input "858100007609" at bounding box center [552, 119] width 199 height 28
click at [834, 332] on div "Back Close Box" at bounding box center [590, 340] width 587 height 47
click at [835, 341] on button "Close Box" at bounding box center [836, 341] width 75 height 28
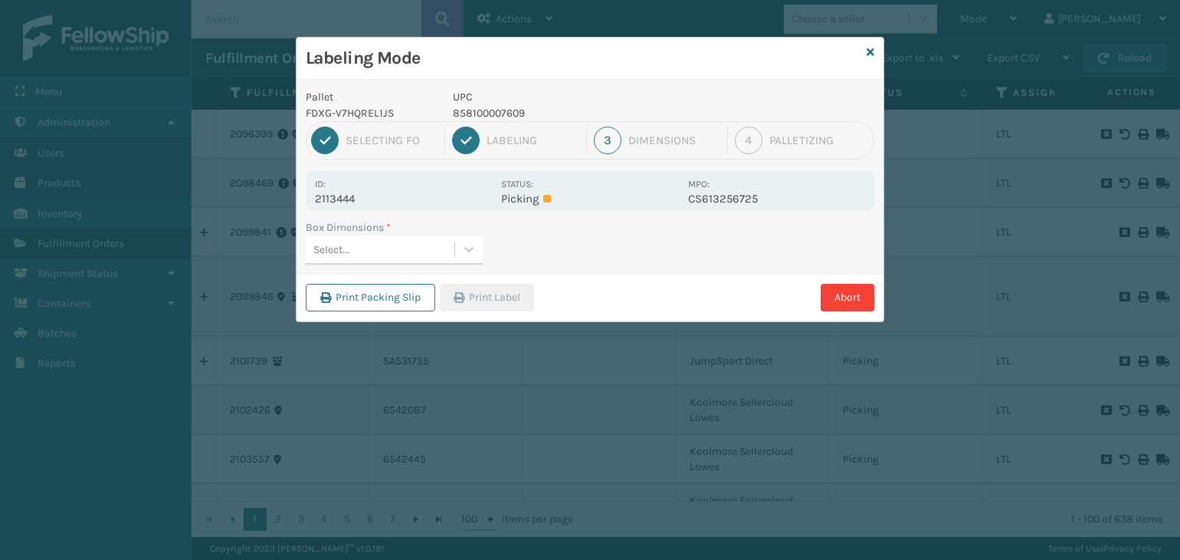
click at [350, 251] on div "Select..." at bounding box center [380, 249] width 149 height 25
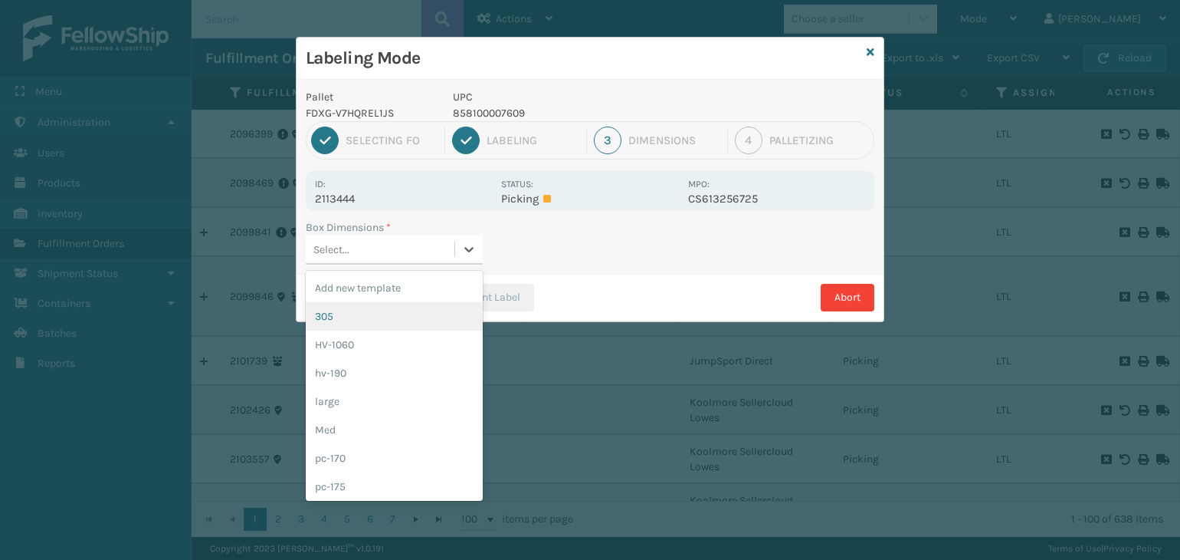
drag, startPoint x: 396, startPoint y: 338, endPoint x: 435, endPoint y: 321, distance: 42.6
click at [398, 338] on div "HV-1060" at bounding box center [394, 344] width 177 height 28
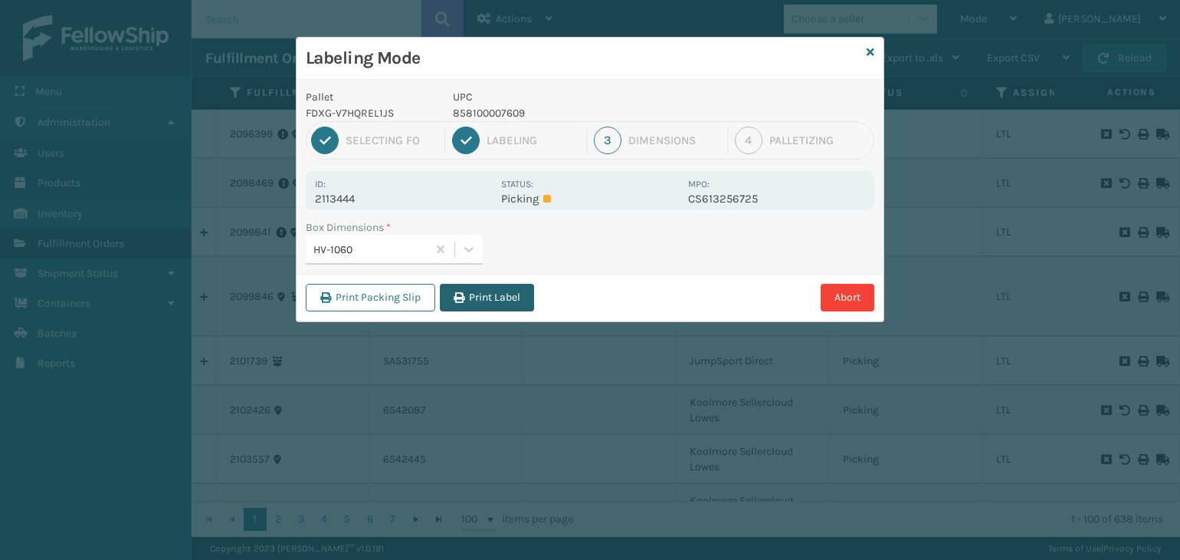
click at [488, 307] on button "Print Label" at bounding box center [487, 298] width 94 height 28
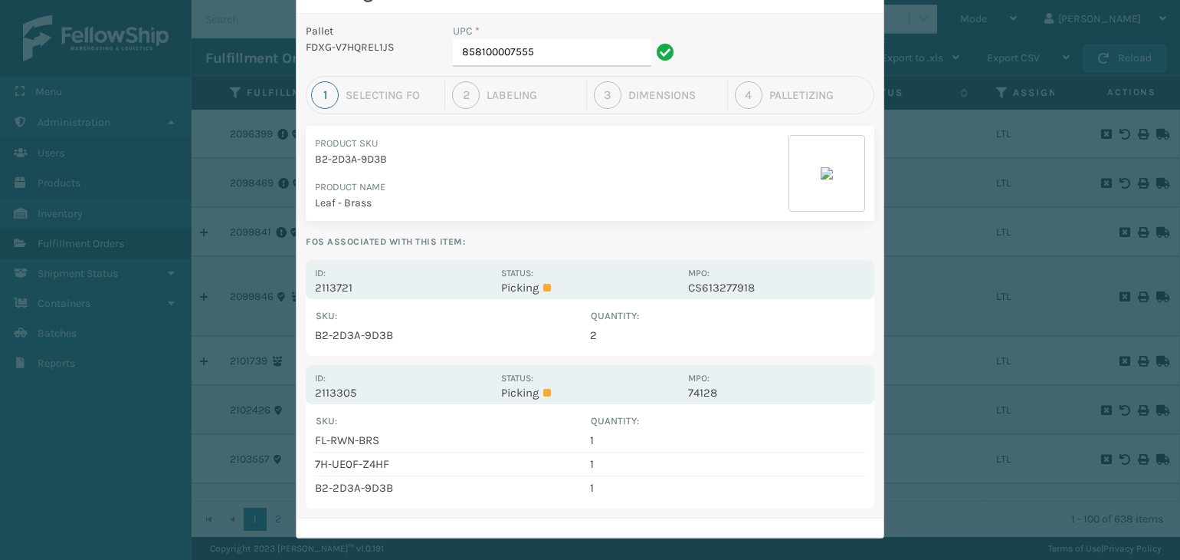
scroll to position [80, 0]
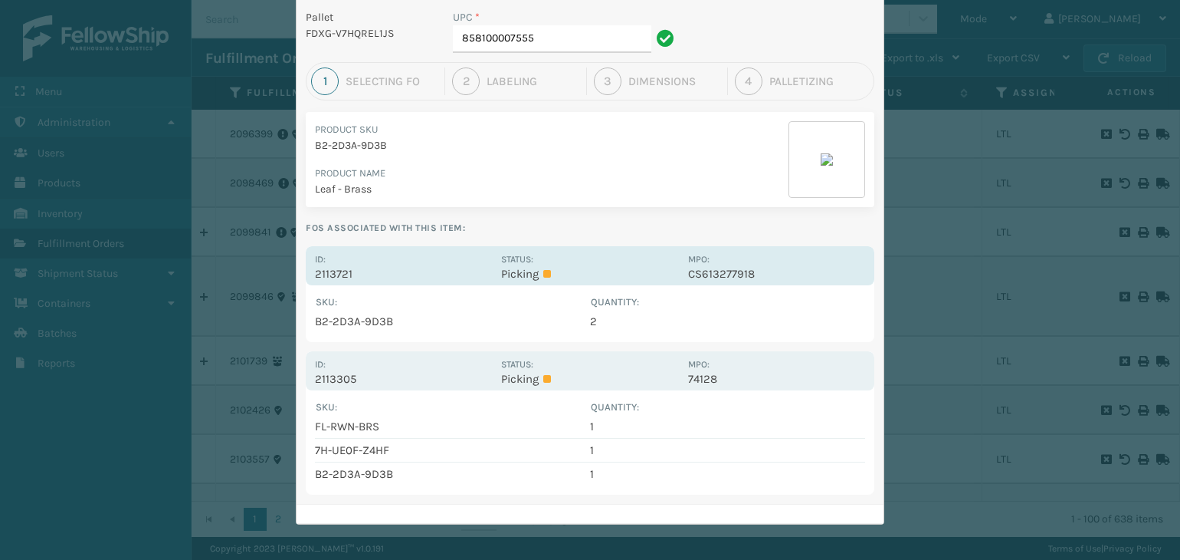
click at [590, 271] on p "Picking" at bounding box center [589, 274] width 177 height 14
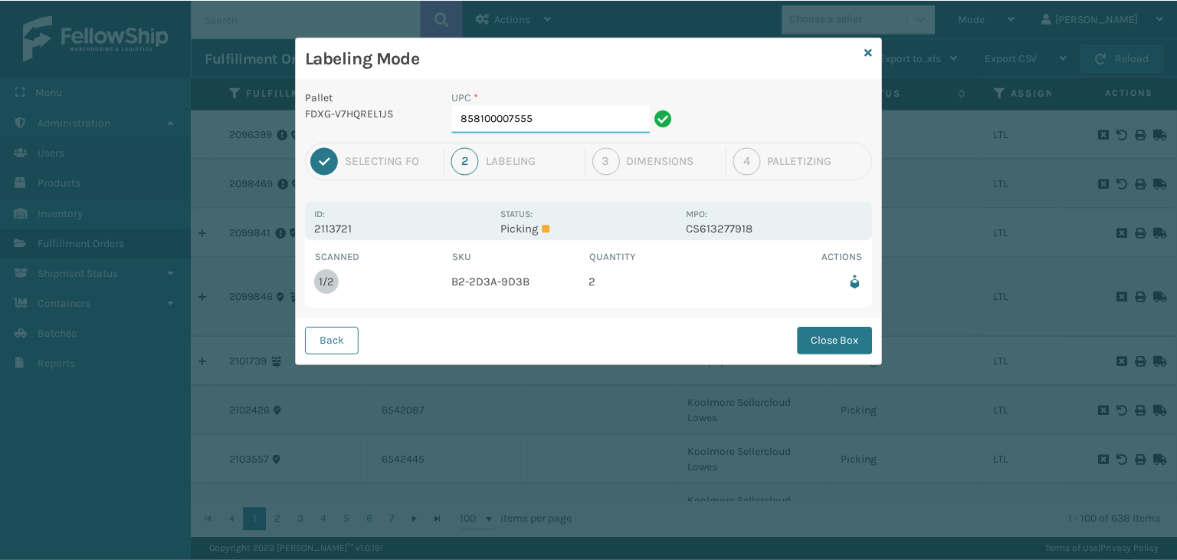
scroll to position [0, 0]
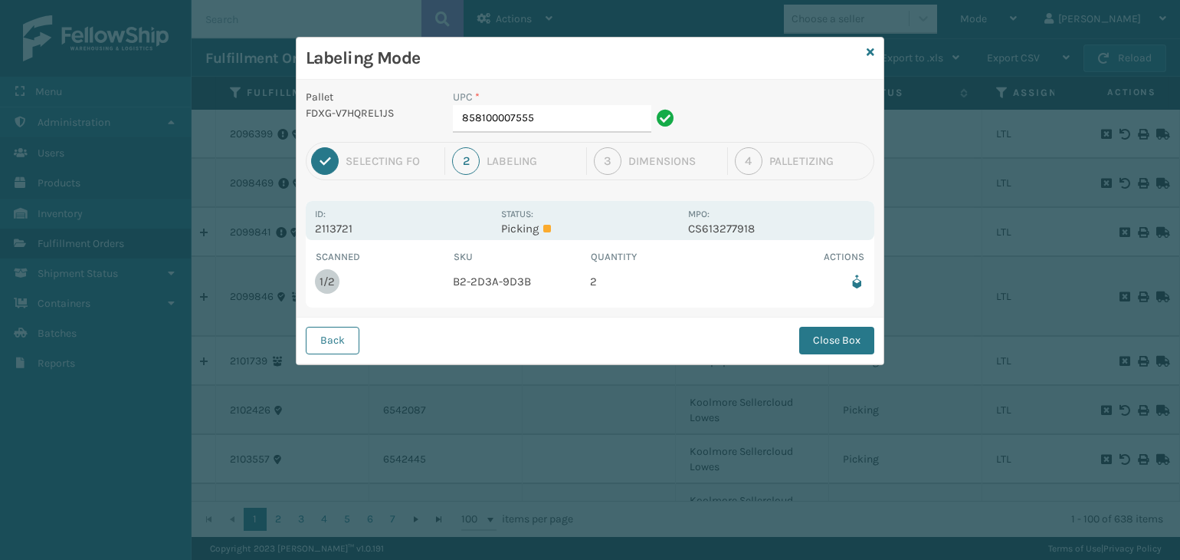
click at [827, 337] on button "Close Box" at bounding box center [836, 341] width 75 height 28
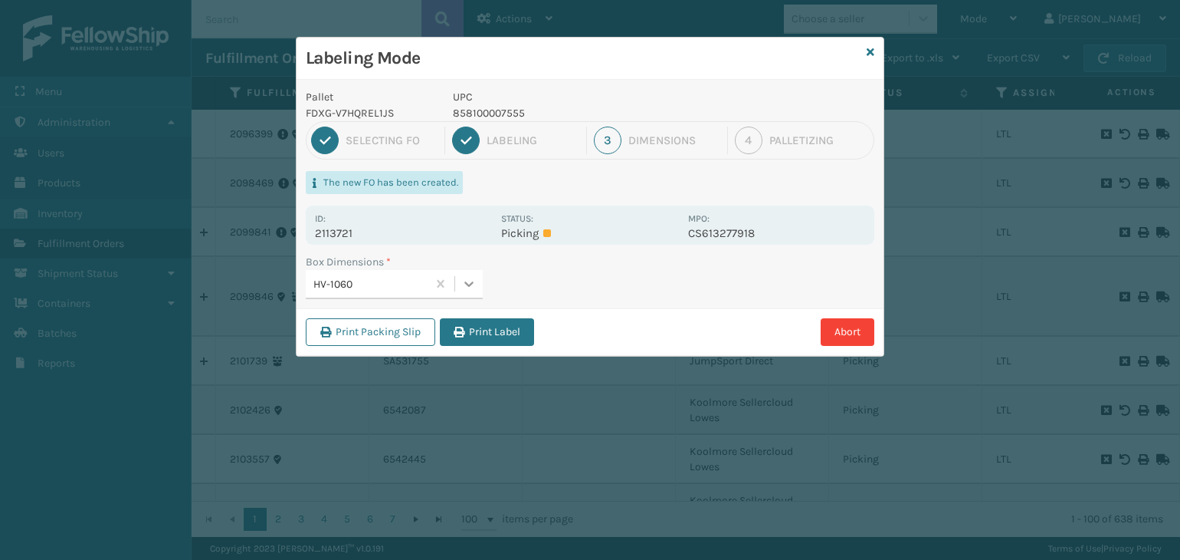
click at [475, 287] on icon at bounding box center [468, 283] width 15 height 15
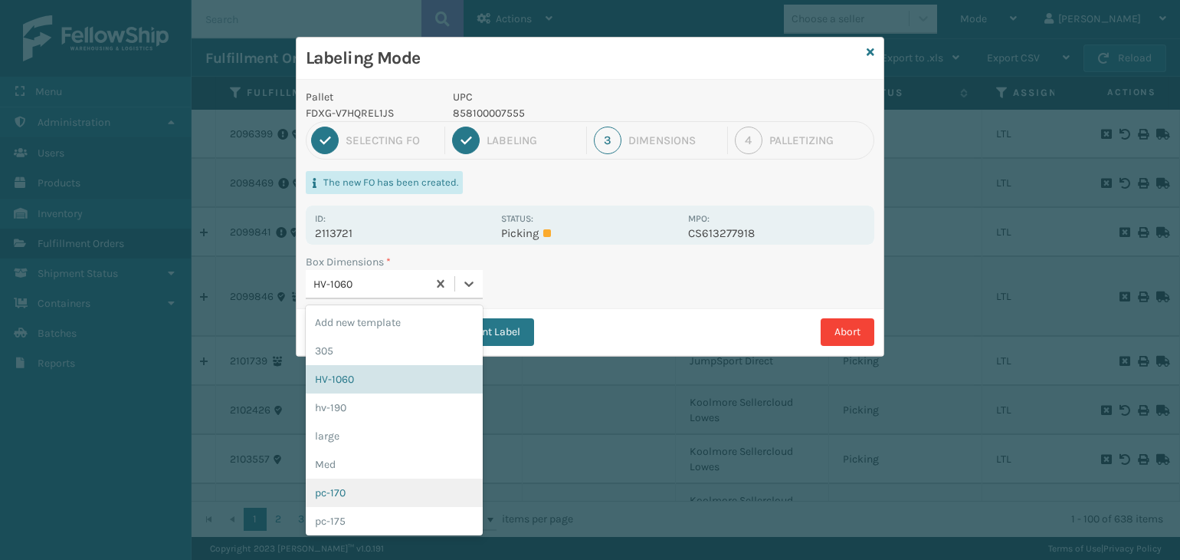
click at [409, 482] on div "pc-170" at bounding box center [394, 492] width 177 height 28
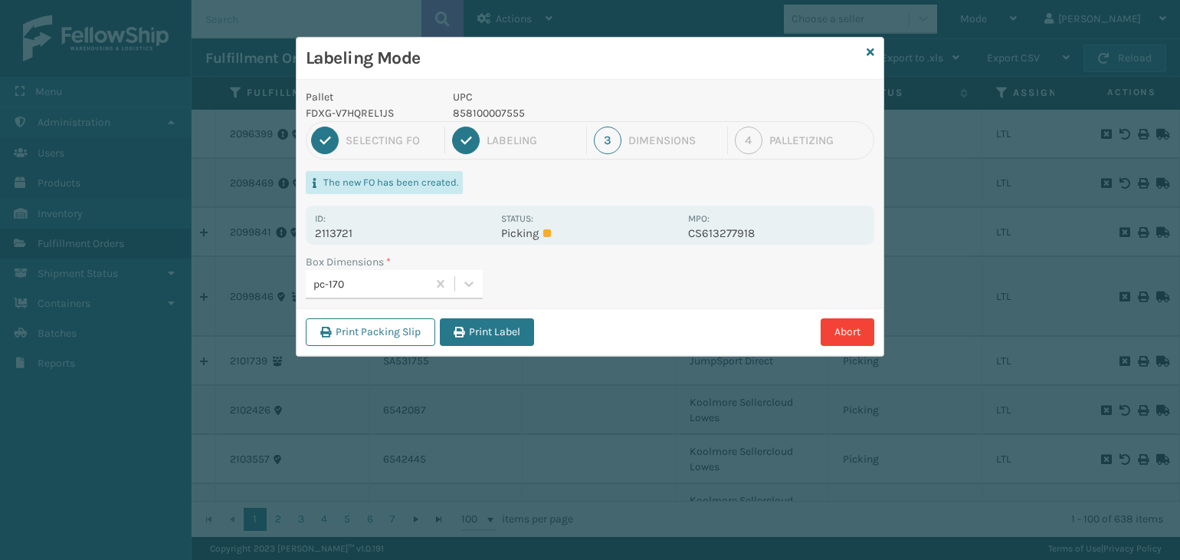
drag, startPoint x: 484, startPoint y: 323, endPoint x: 510, endPoint y: 386, distance: 68.8
click at [484, 323] on button "Print Label" at bounding box center [487, 332] width 94 height 28
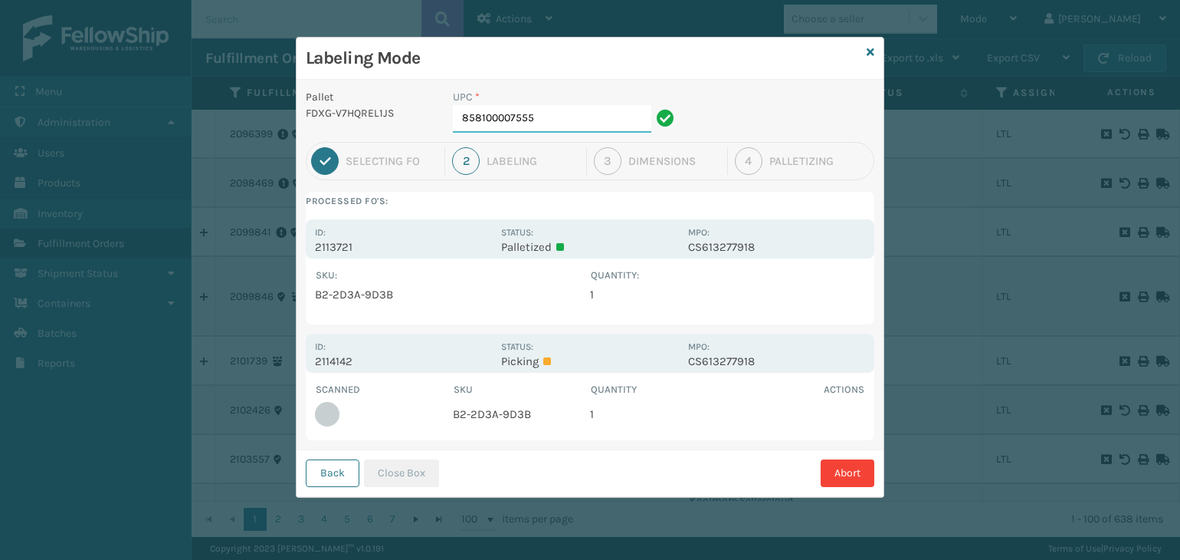
click at [588, 115] on input "858100007555" at bounding box center [552, 119] width 199 height 28
click at [405, 471] on button "Close Box" at bounding box center [401, 473] width 75 height 28
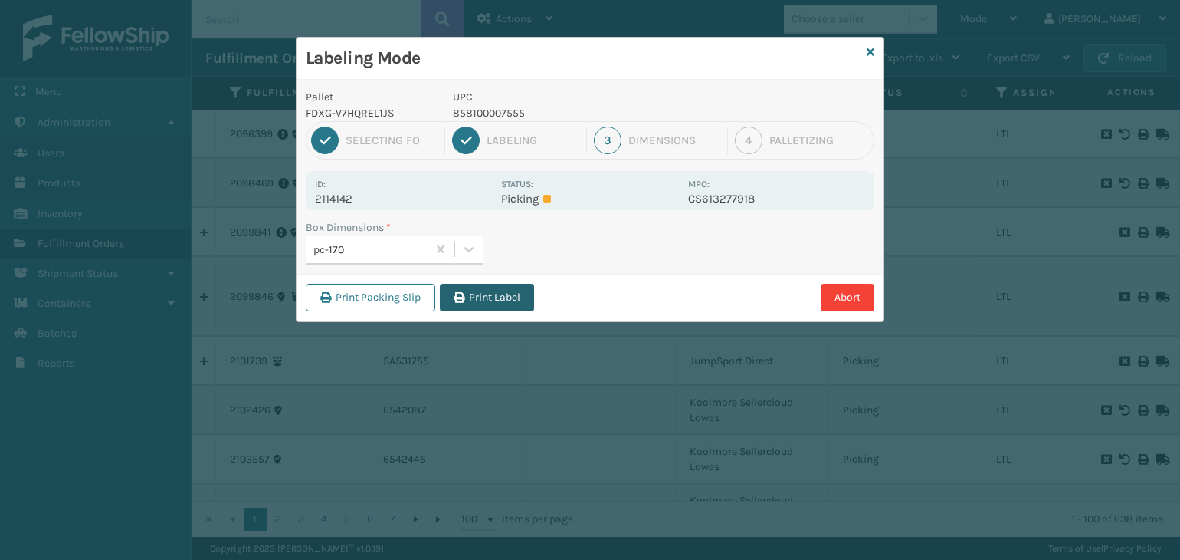
click at [478, 292] on button "Print Label" at bounding box center [487, 298] width 94 height 28
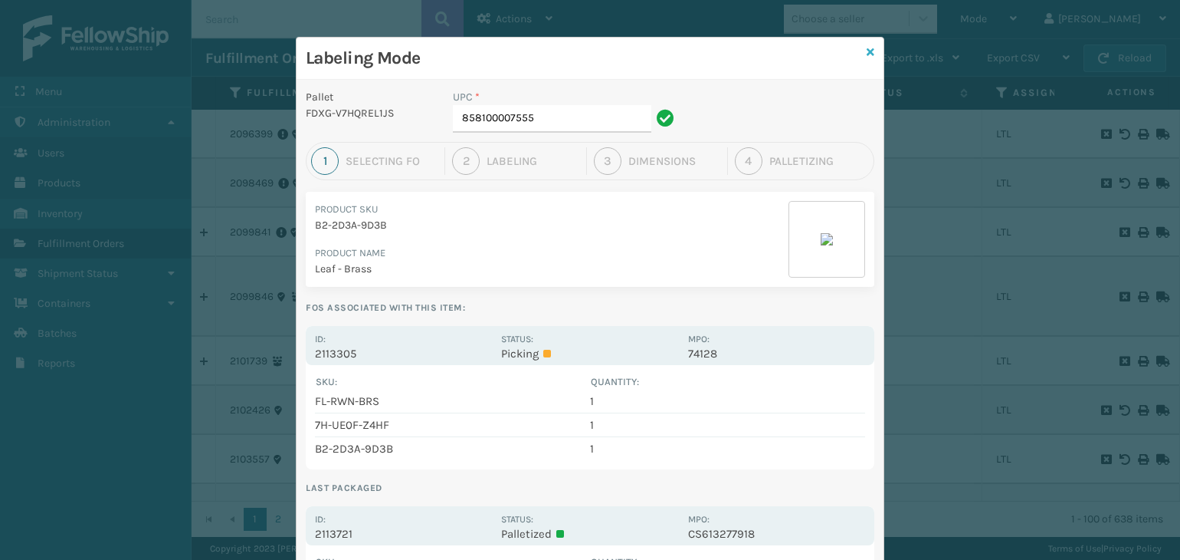
click at [867, 50] on icon at bounding box center [871, 52] width 8 height 11
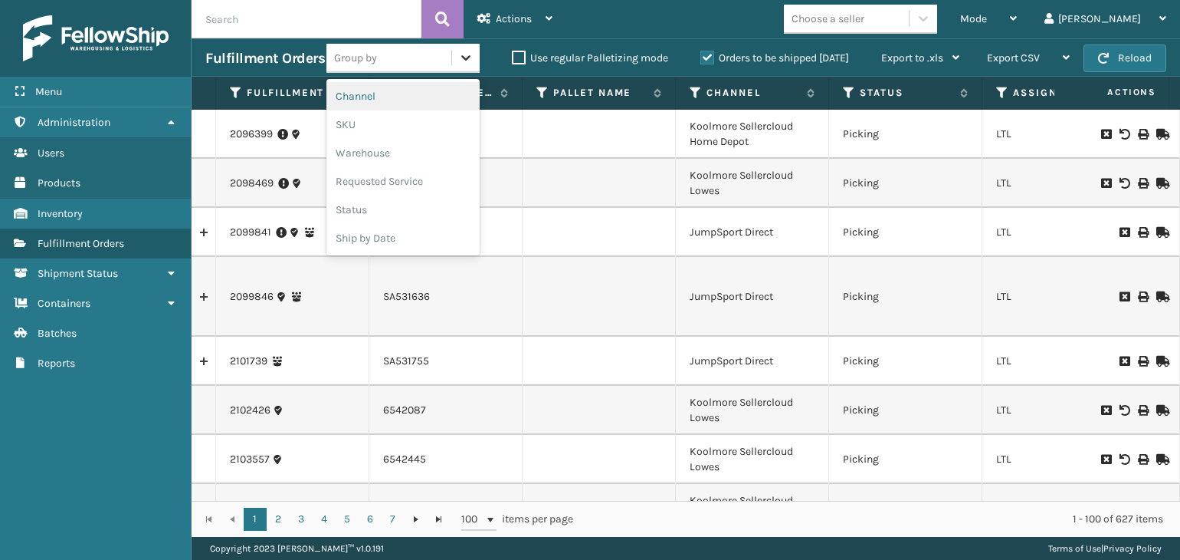
click at [474, 62] on icon at bounding box center [465, 57] width 15 height 15
click at [480, 131] on div "SKU" at bounding box center [403, 124] width 153 height 28
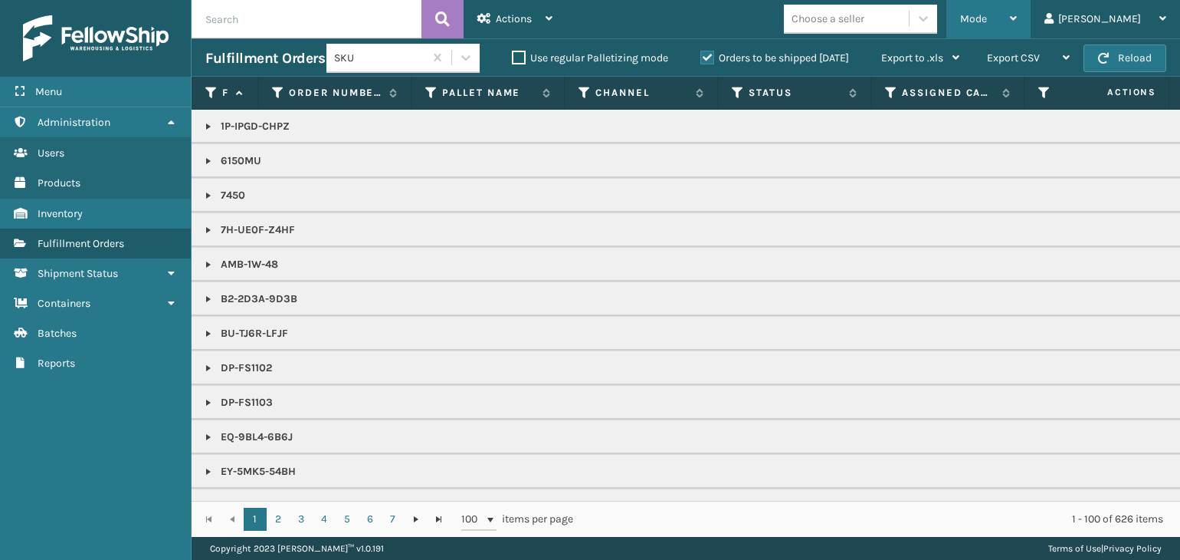
click at [987, 18] on span "Mode" at bounding box center [973, 18] width 27 height 13
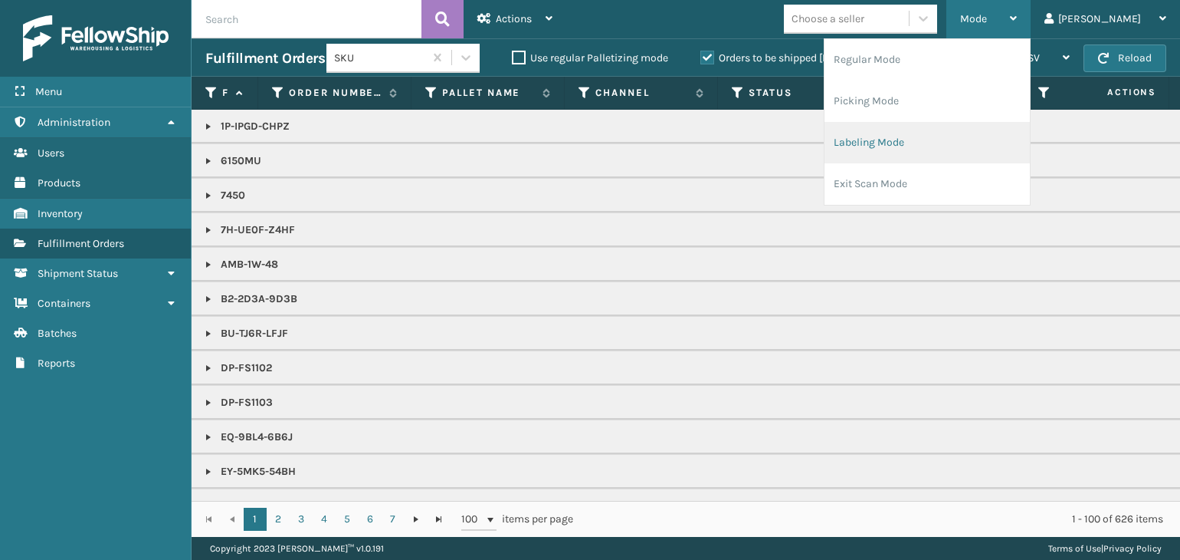
click at [1003, 136] on li "Labeling Mode" at bounding box center [927, 142] width 205 height 41
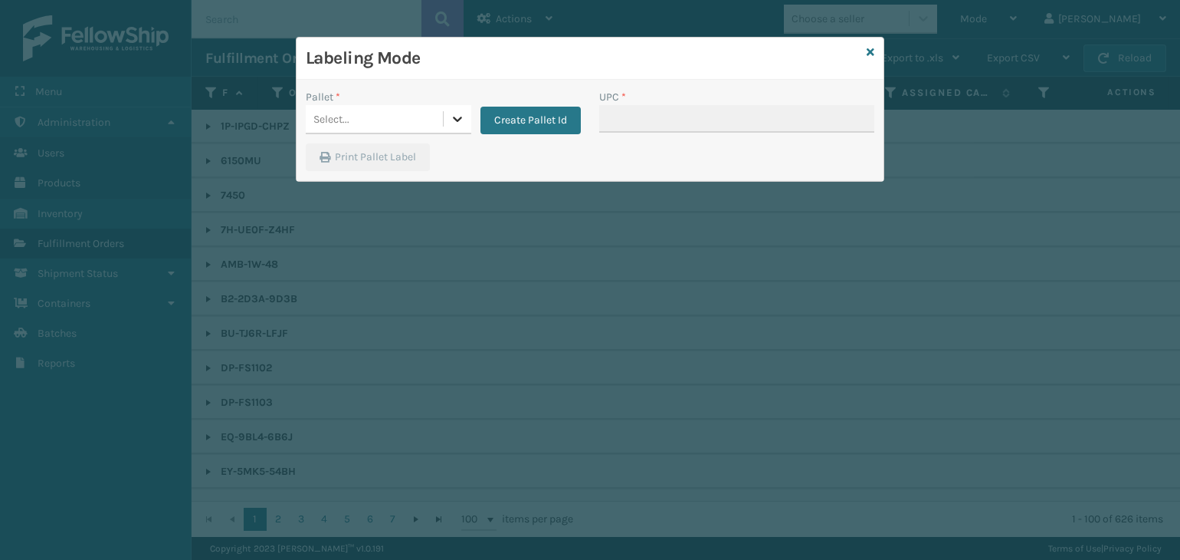
click at [461, 123] on icon at bounding box center [457, 118] width 15 height 15
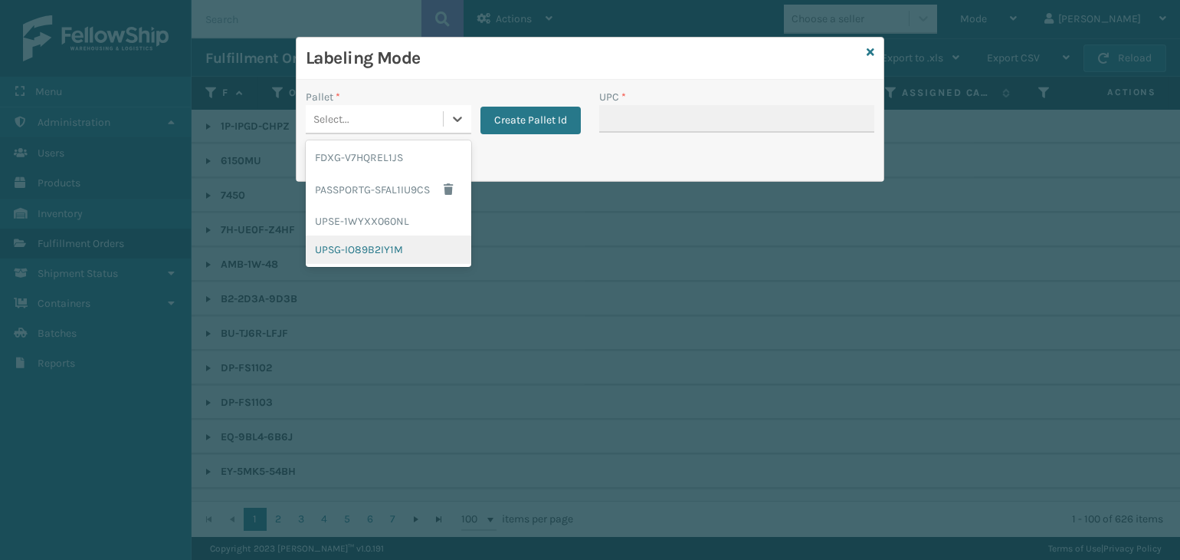
click at [411, 247] on div "UPSG-IO89B2IY1M" at bounding box center [389, 249] width 166 height 28
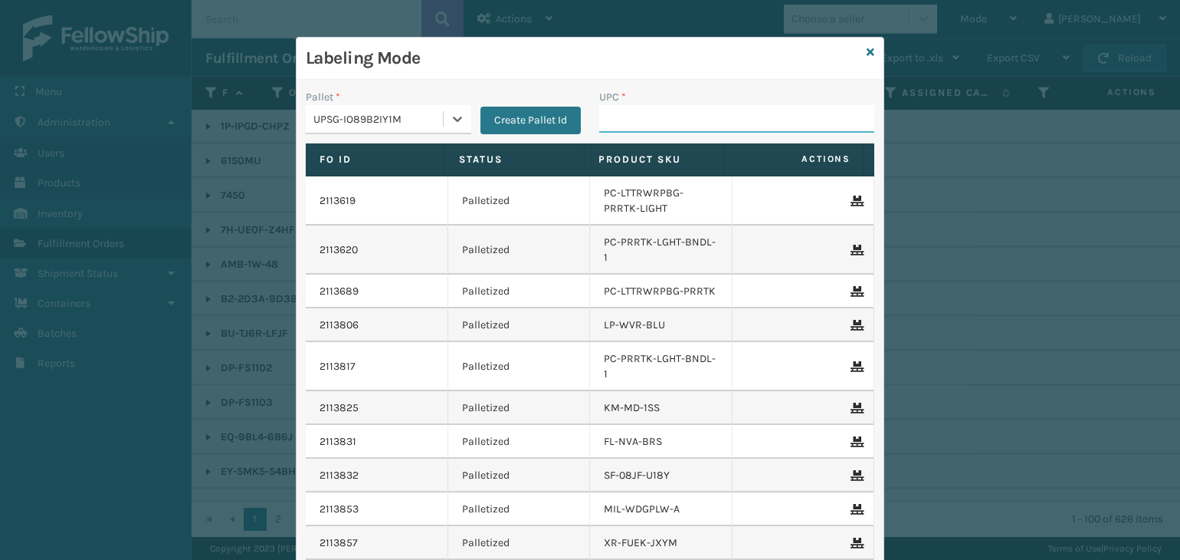
click at [635, 120] on input "UPC *" at bounding box center [736, 119] width 275 height 28
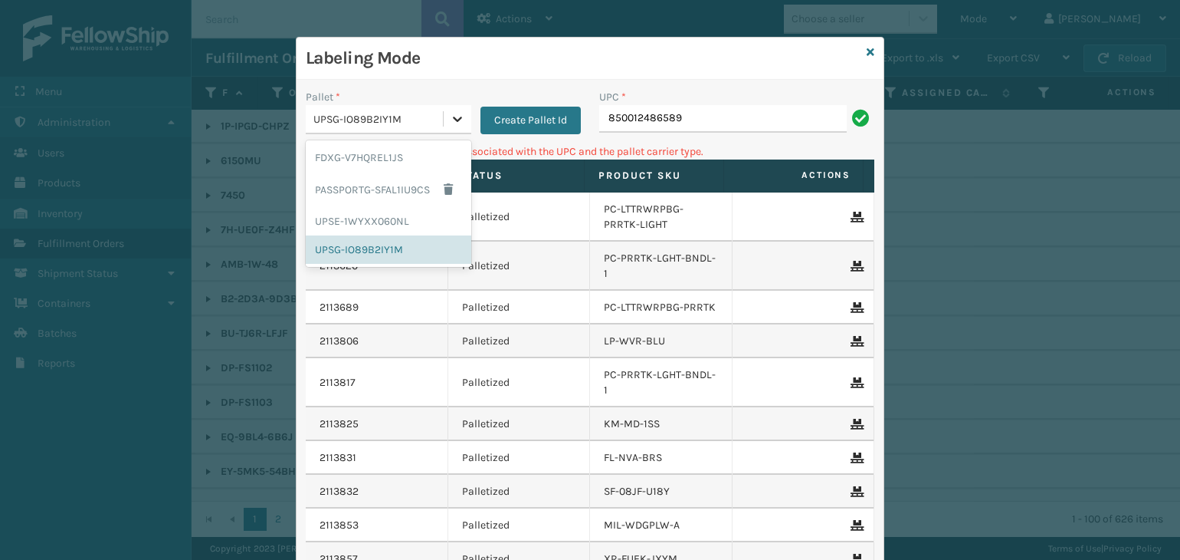
click at [451, 117] on icon at bounding box center [457, 118] width 15 height 15
click at [434, 154] on div "FDXG-V7HQREL1JS" at bounding box center [389, 157] width 166 height 28
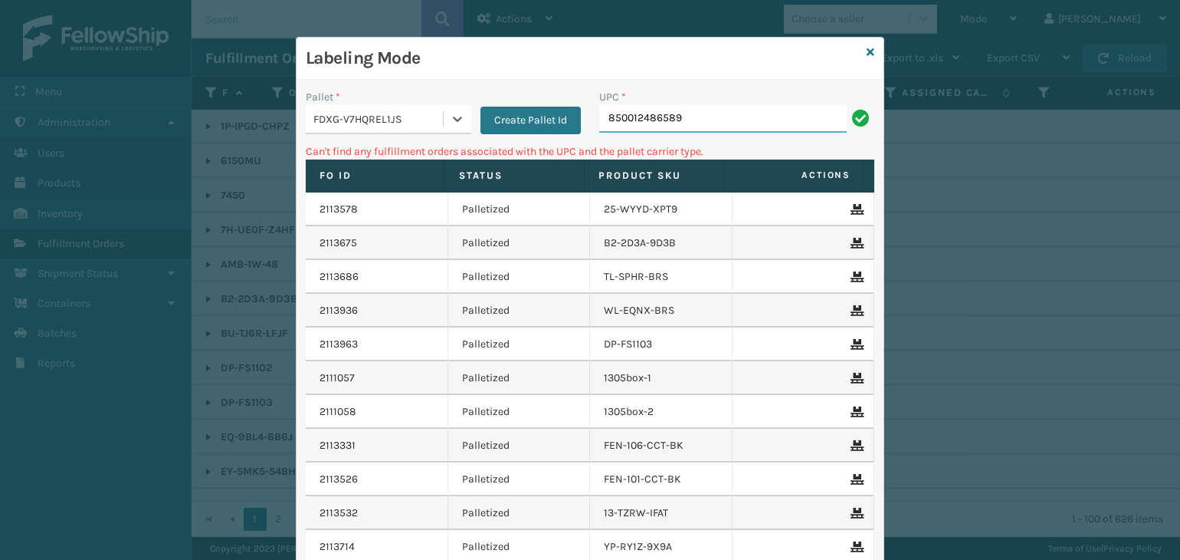
click at [708, 122] on input "850012486589" at bounding box center [723, 119] width 248 height 28
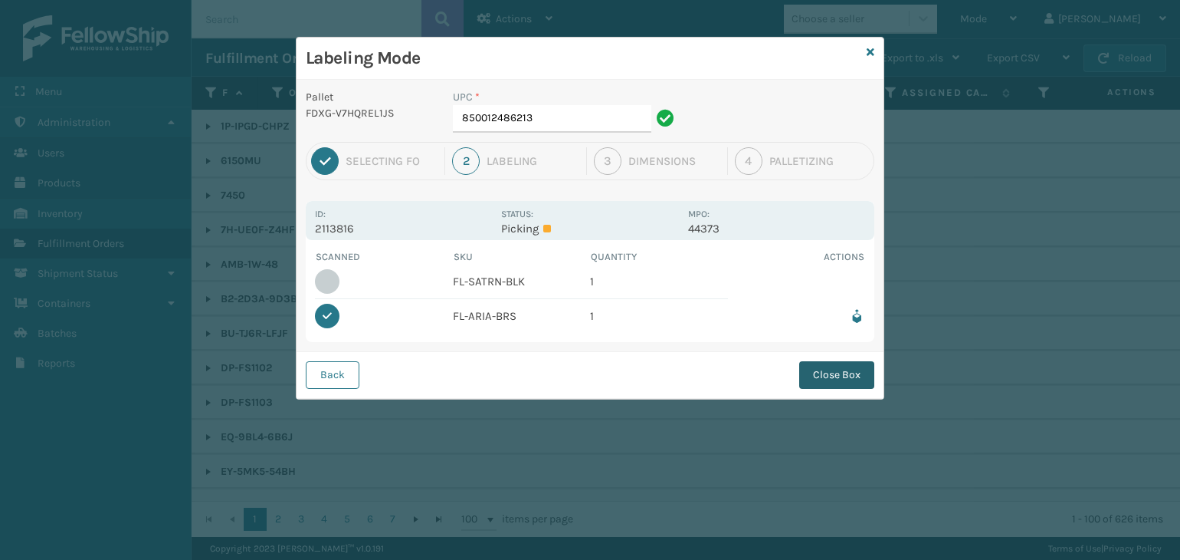
click at [860, 373] on button "Close Box" at bounding box center [836, 375] width 75 height 28
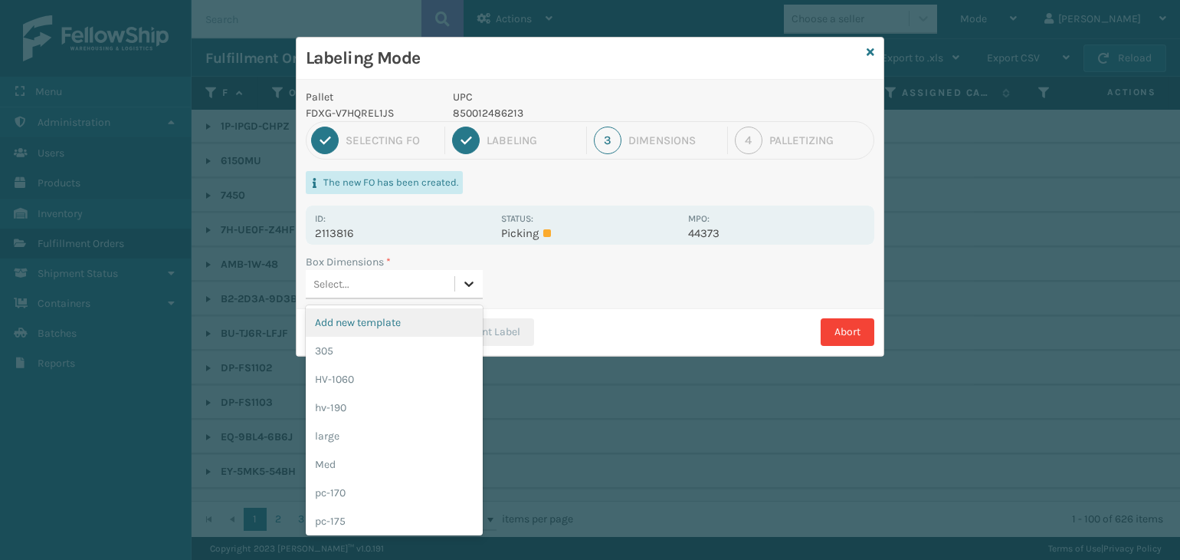
click at [466, 286] on icon at bounding box center [468, 283] width 15 height 15
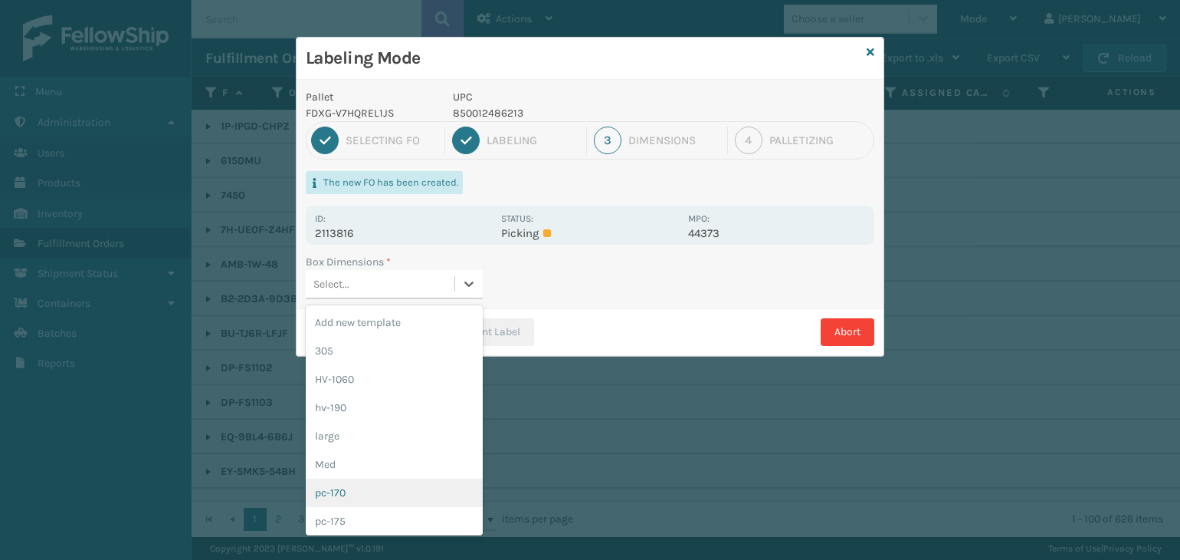
click at [417, 497] on div "pc-170" at bounding box center [394, 492] width 177 height 28
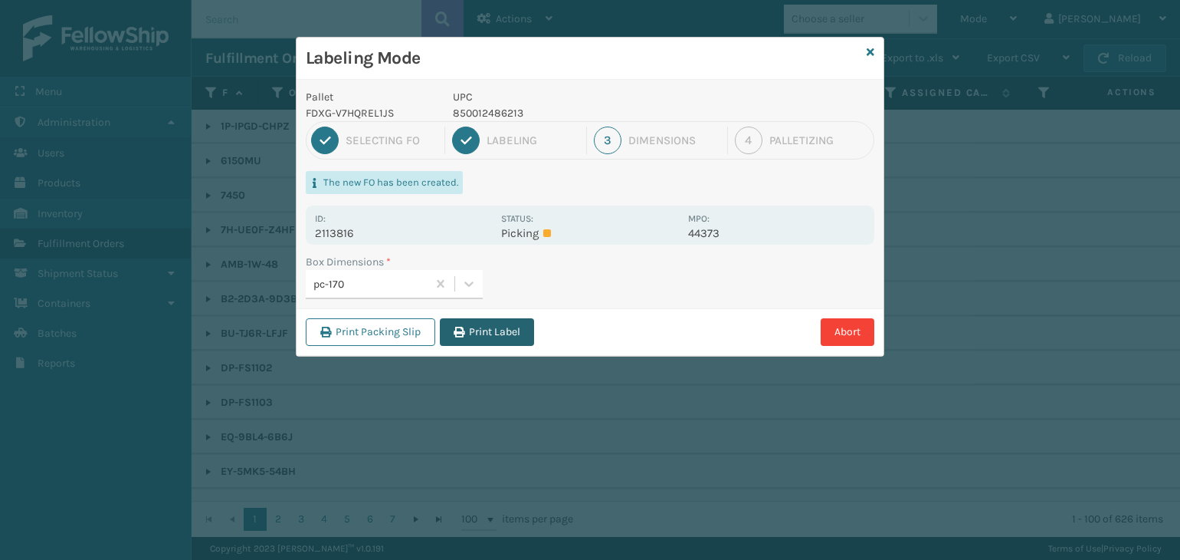
click at [495, 332] on button "Print Label" at bounding box center [487, 332] width 94 height 28
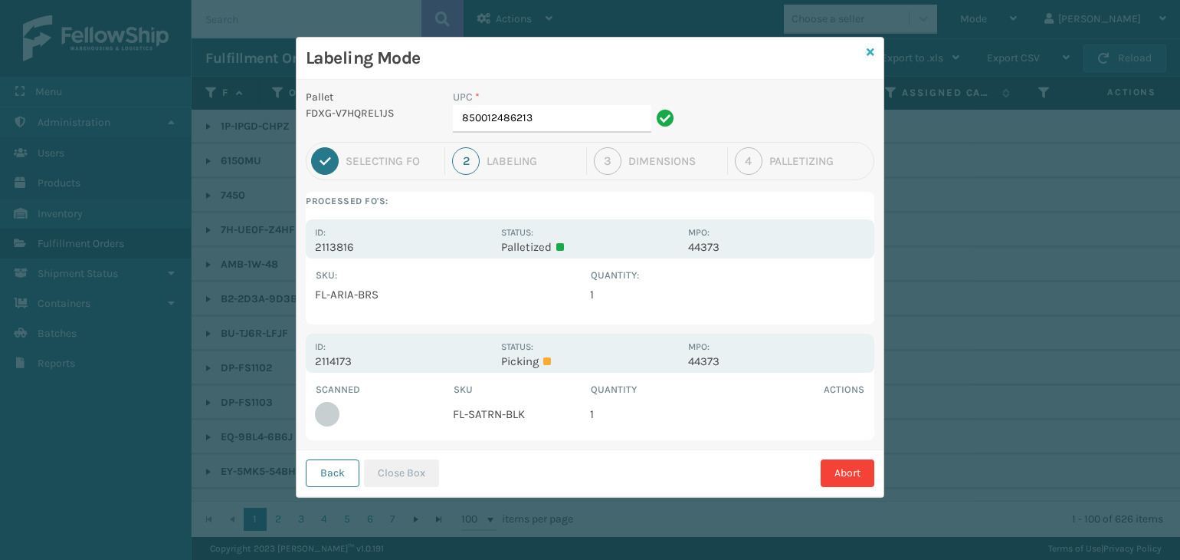
click at [874, 48] on icon at bounding box center [871, 52] width 8 height 11
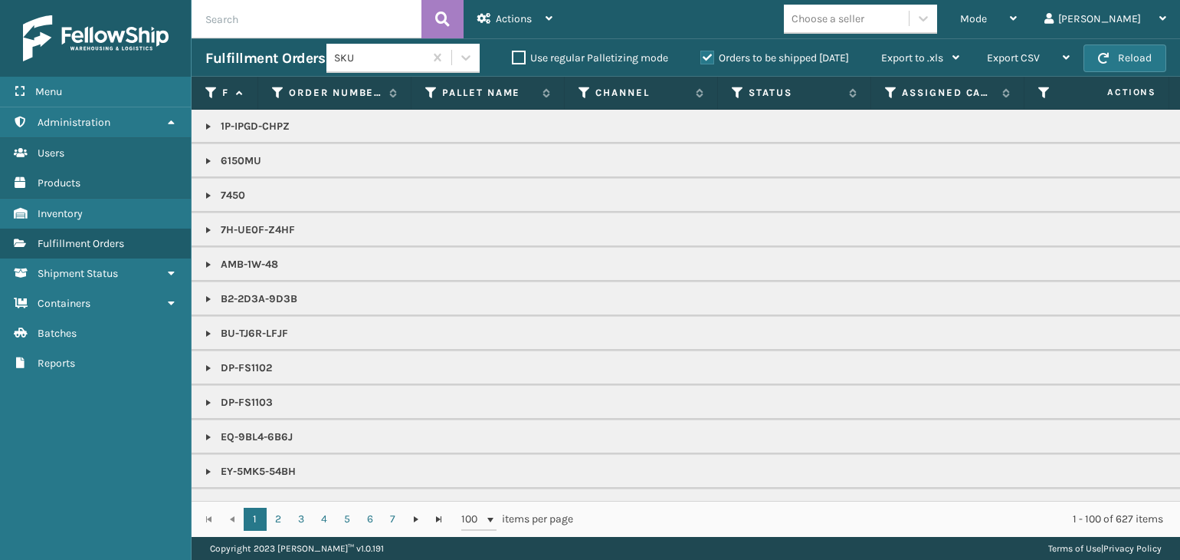
click at [987, 21] on span "Mode" at bounding box center [973, 18] width 27 height 13
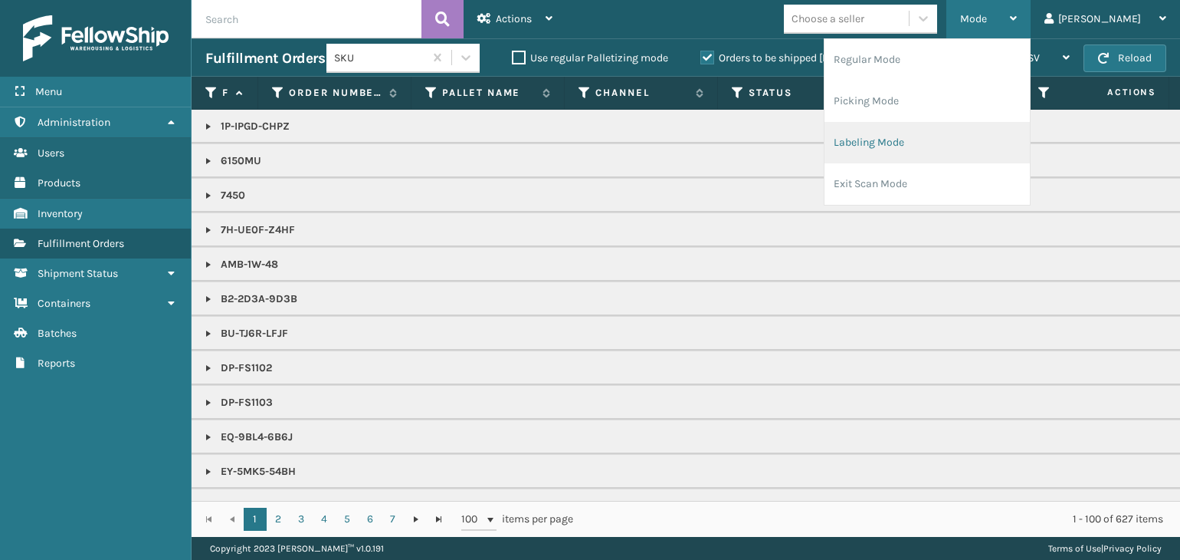
click at [987, 133] on li "Labeling Mode" at bounding box center [927, 142] width 205 height 41
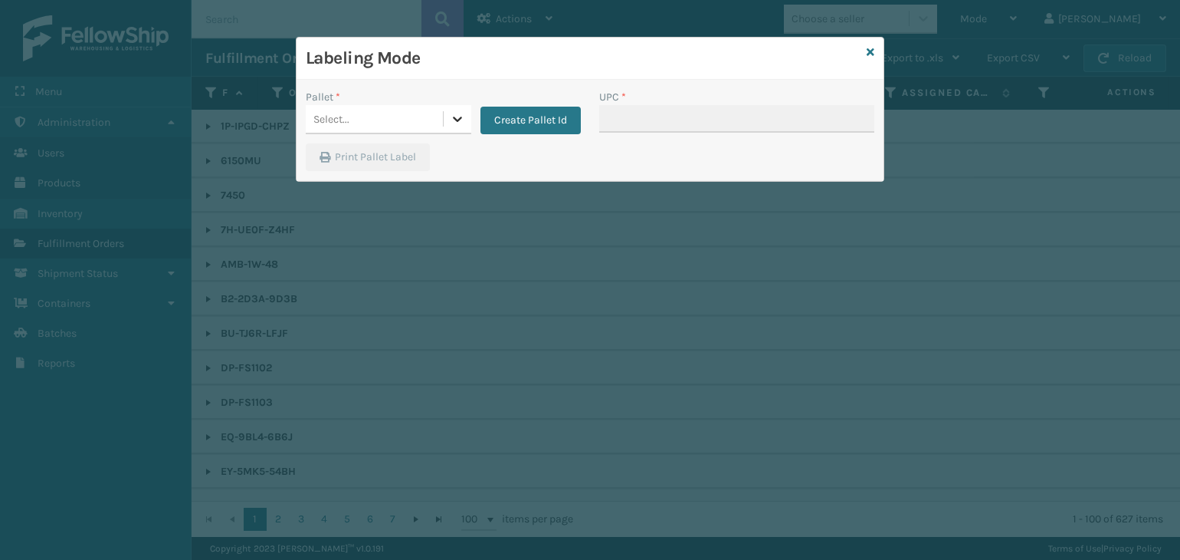
click at [455, 111] on icon at bounding box center [457, 118] width 15 height 15
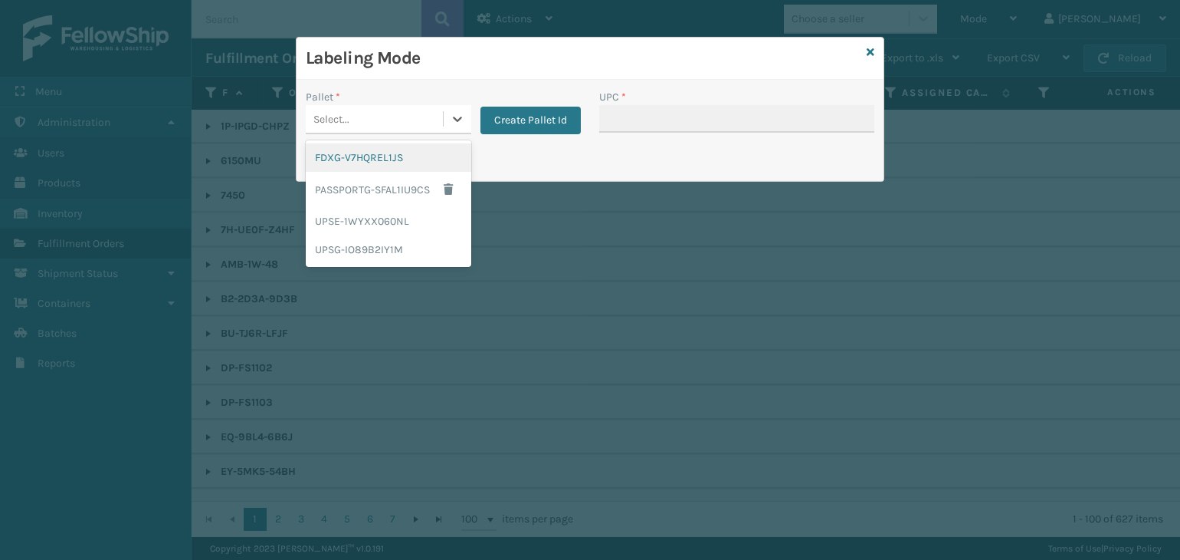
click at [402, 159] on div "FDXG-V7HQREL1JS" at bounding box center [389, 157] width 166 height 28
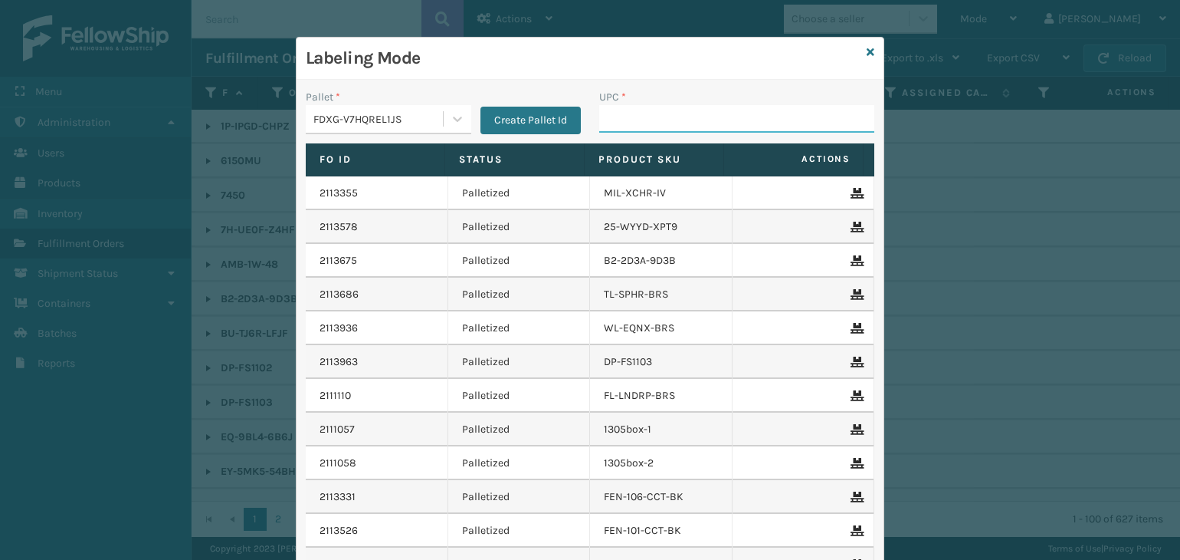
click at [625, 120] on input "UPC *" at bounding box center [736, 119] width 275 height 28
type input "850012486312"
type input "858100007616"
type input "FL-OLVA-CRM"
